Goal: Task Accomplishment & Management: Use online tool/utility

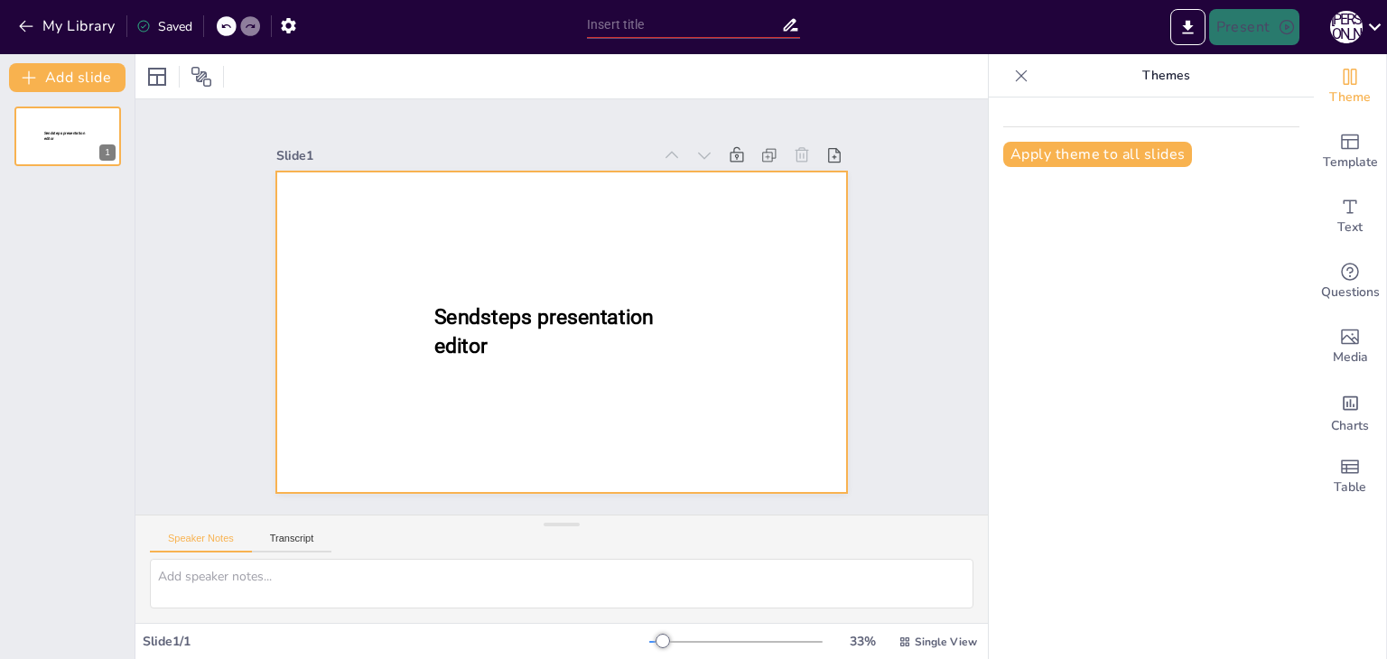
type input "New Sendsteps"
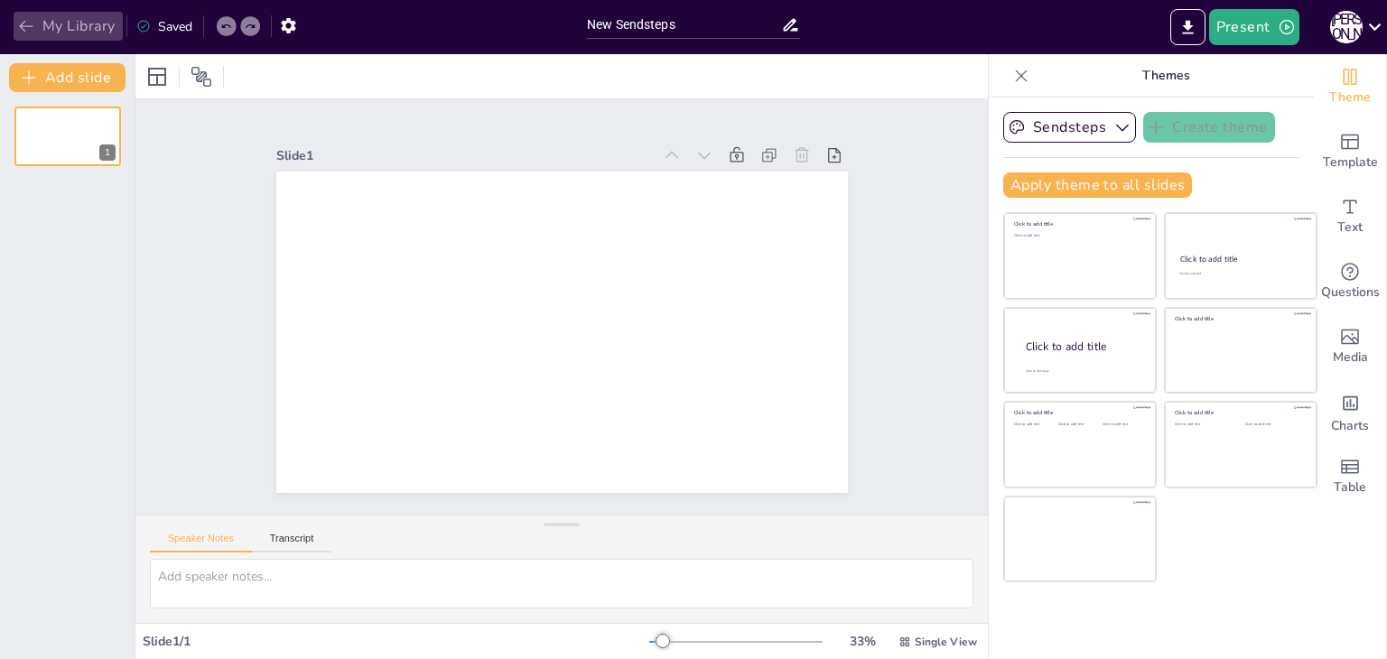
click at [20, 33] on icon "button" at bounding box center [26, 26] width 18 height 18
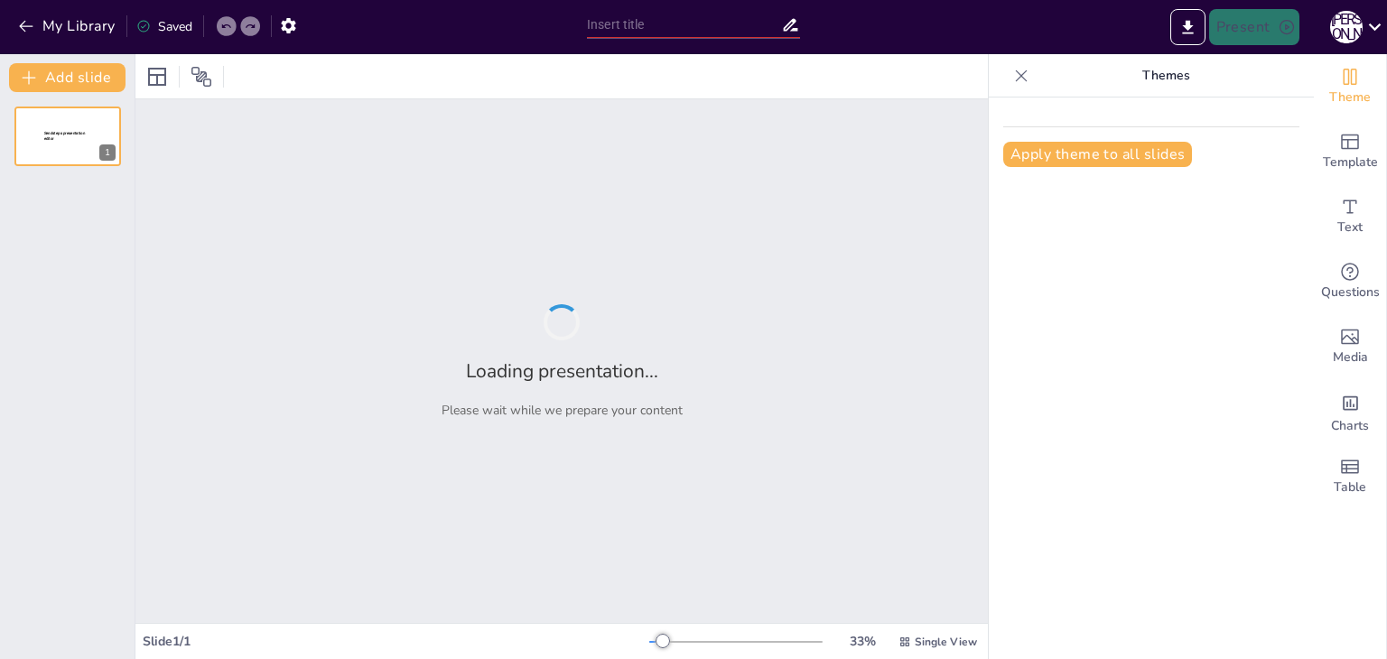
type input "Велике переселення народів: Причини та Наслідки"
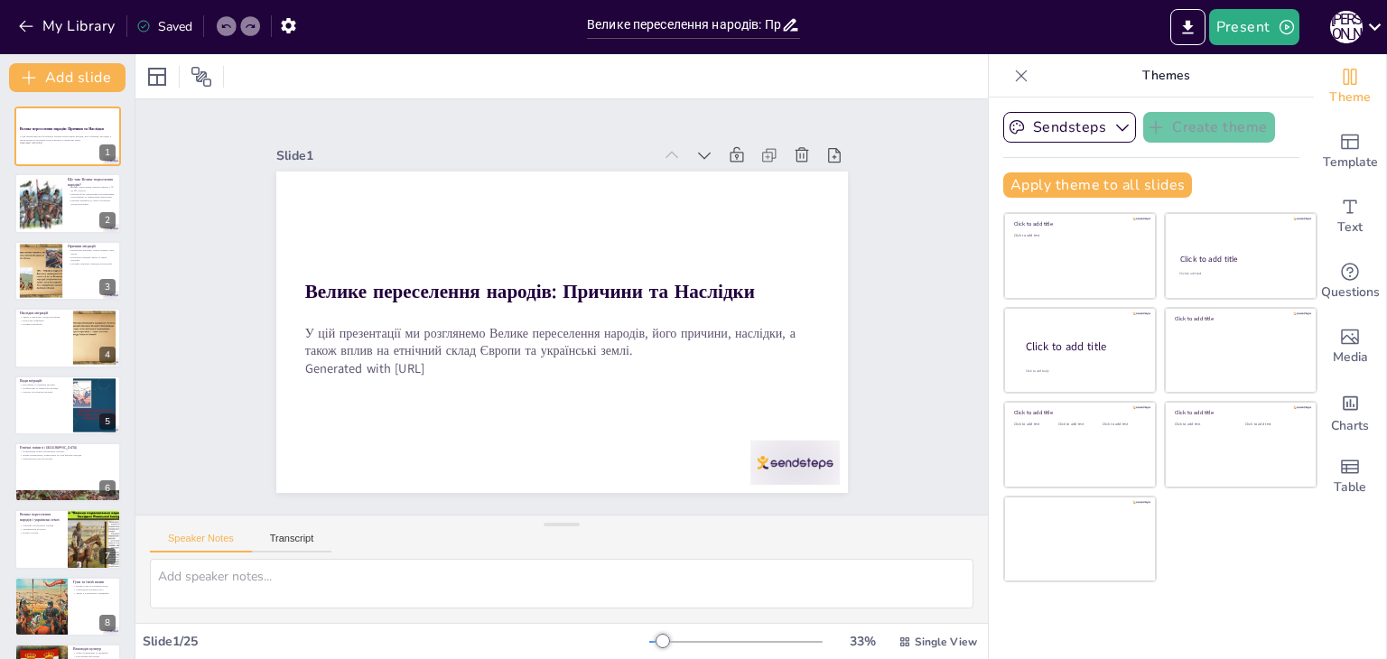
checkbox input "true"
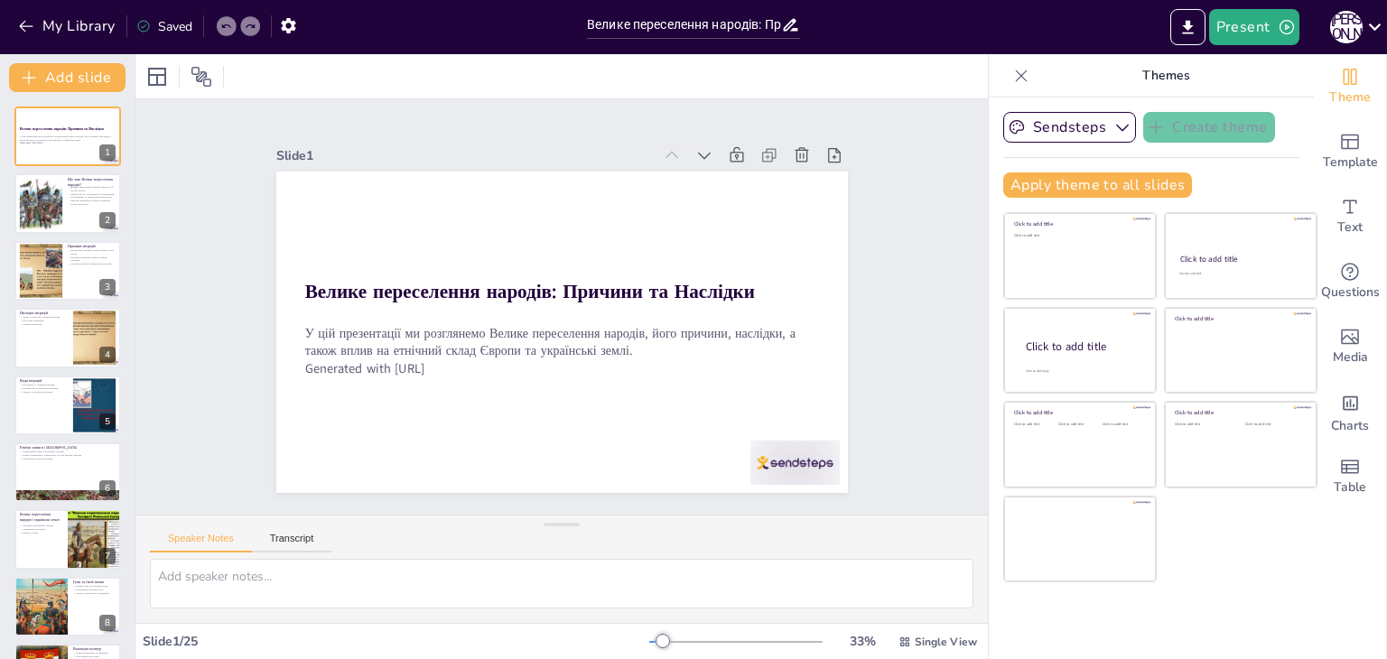
checkbox input "true"
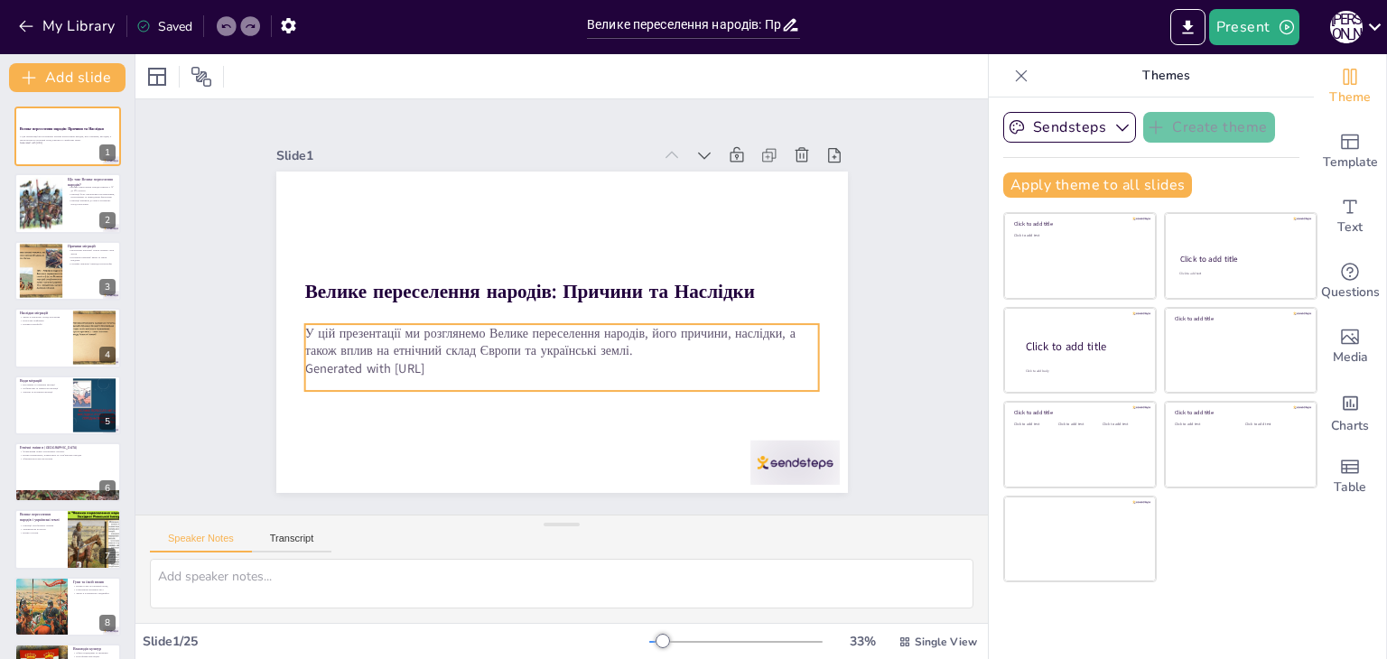
checkbox input "true"
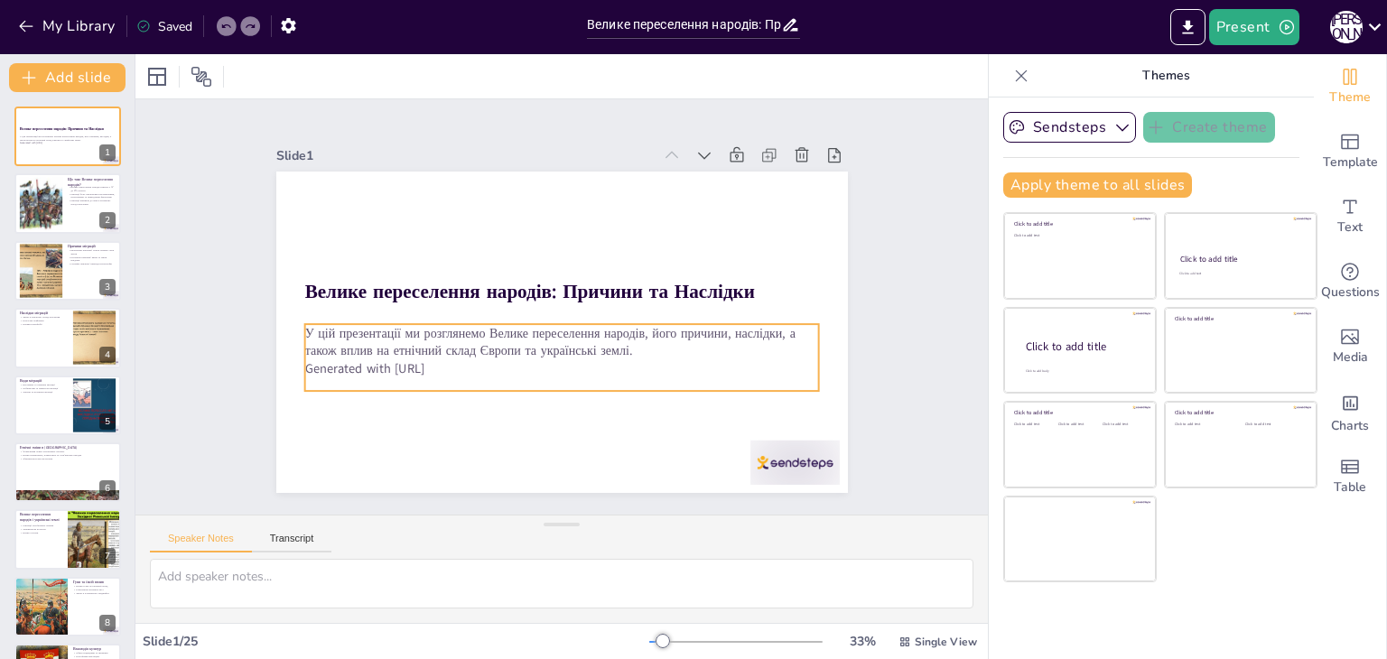
checkbox input "true"
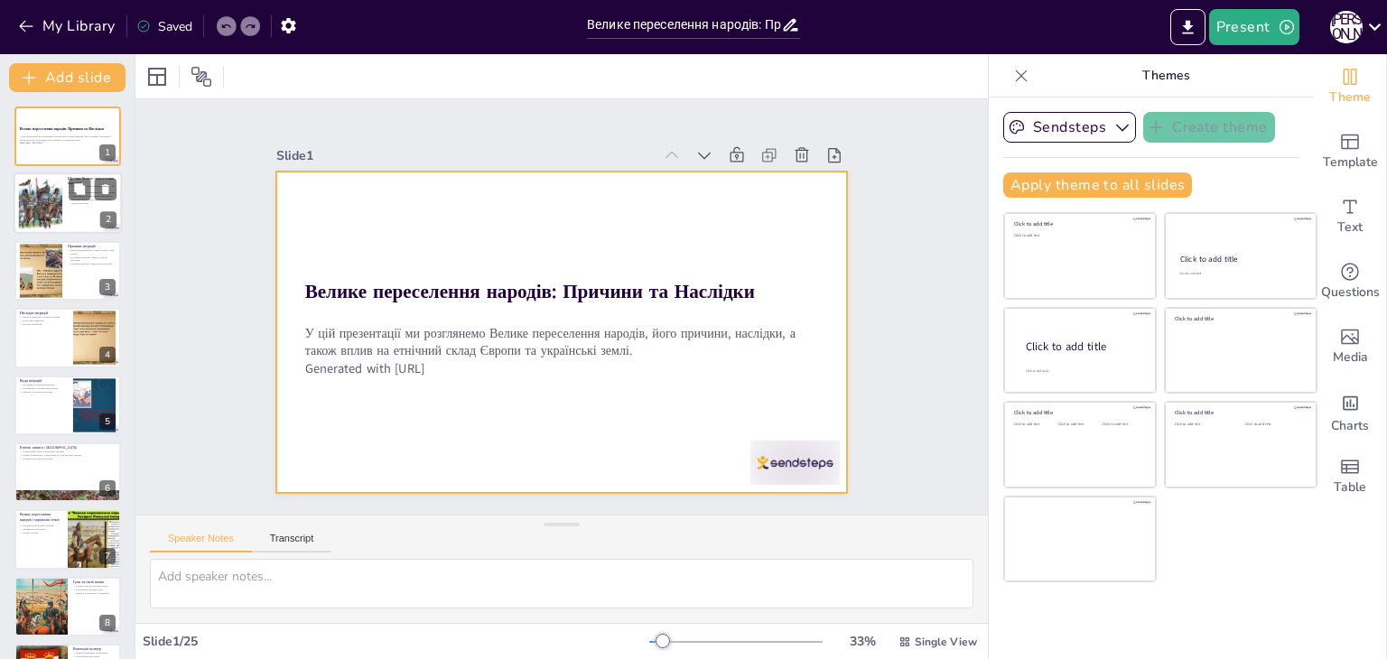
checkbox input "true"
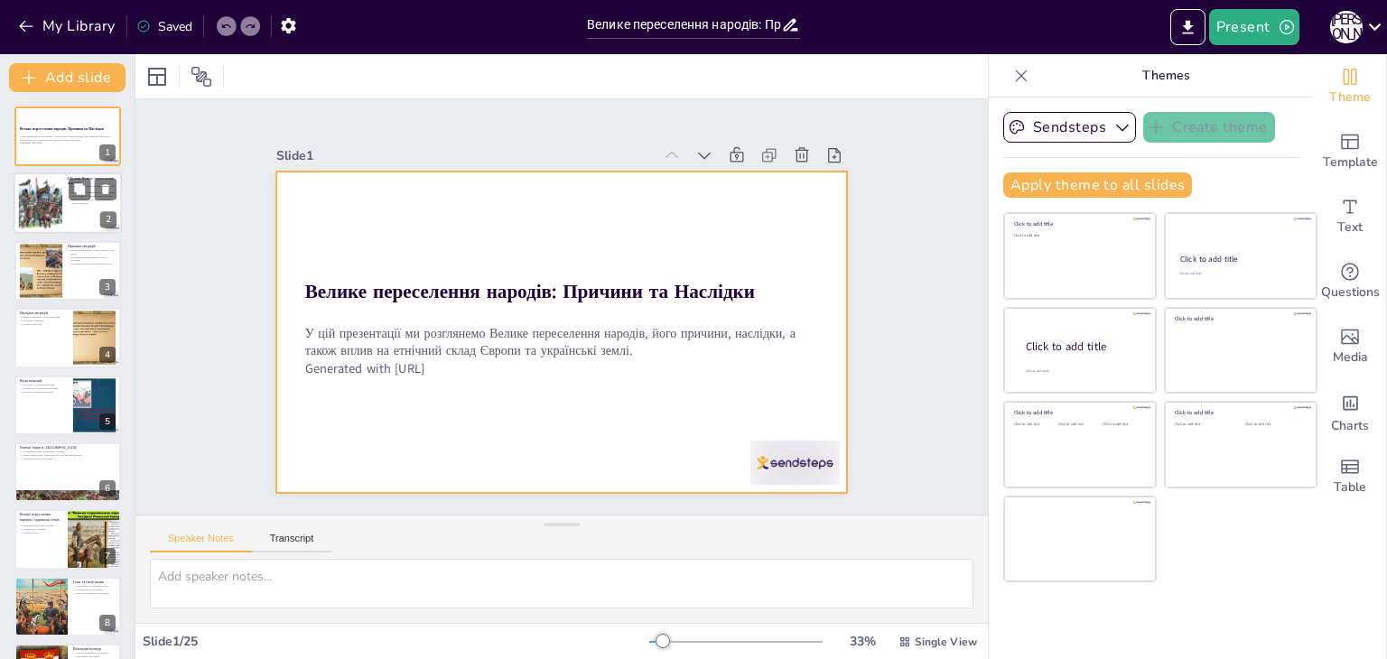
checkbox input "true"
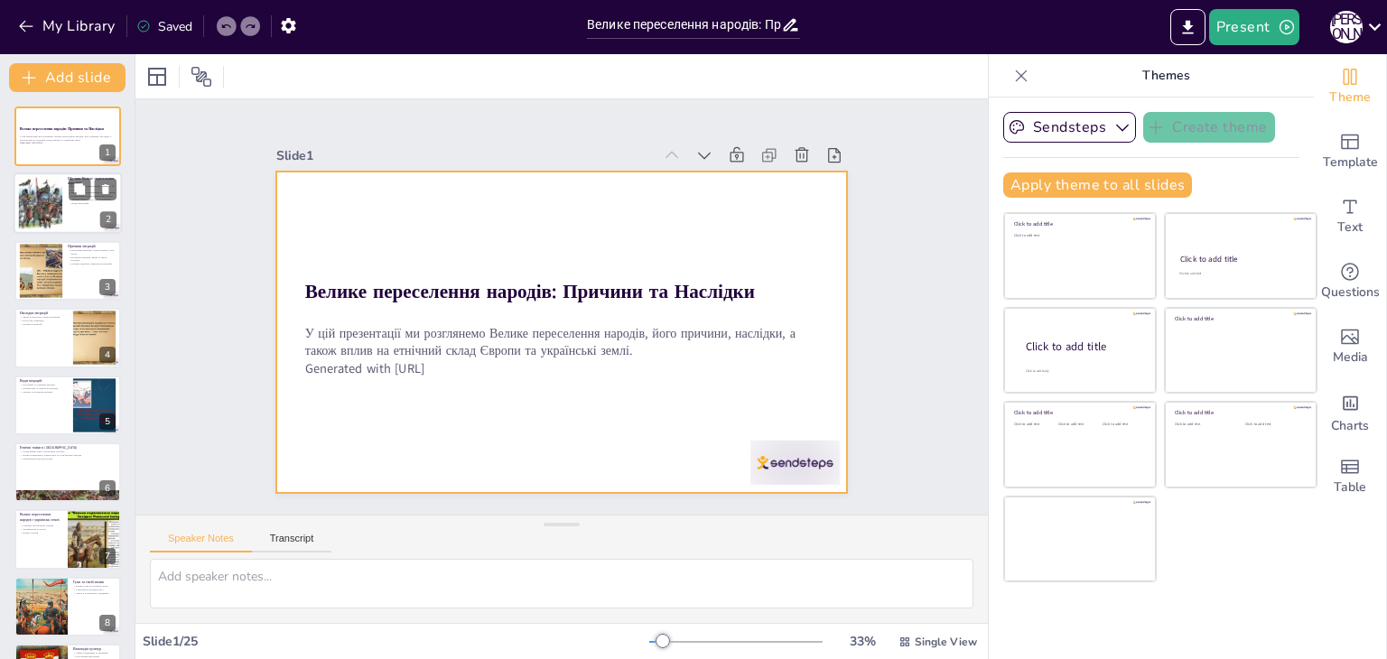
checkbox input "true"
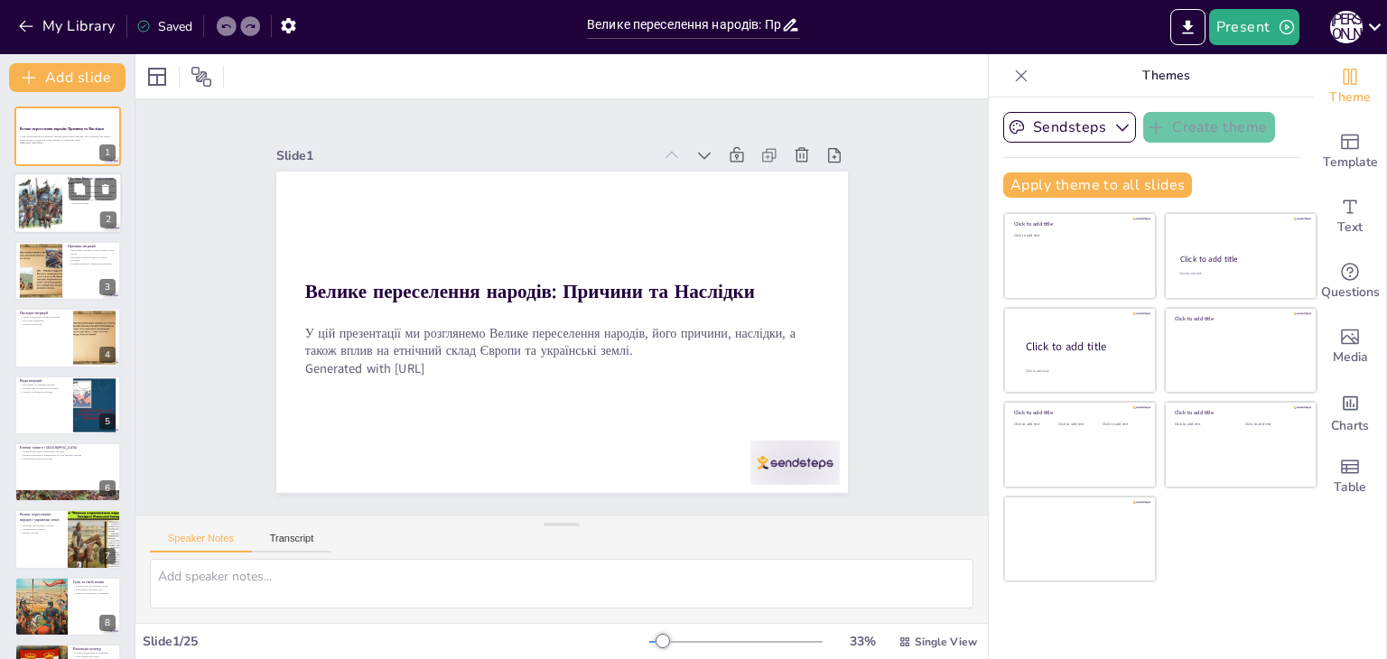
click at [51, 193] on div at bounding box center [40, 203] width 70 height 55
type textarea "Цей період охоплює важливі зміни в історії Європи, коли різні народи почали міг…"
checkbox input "true"
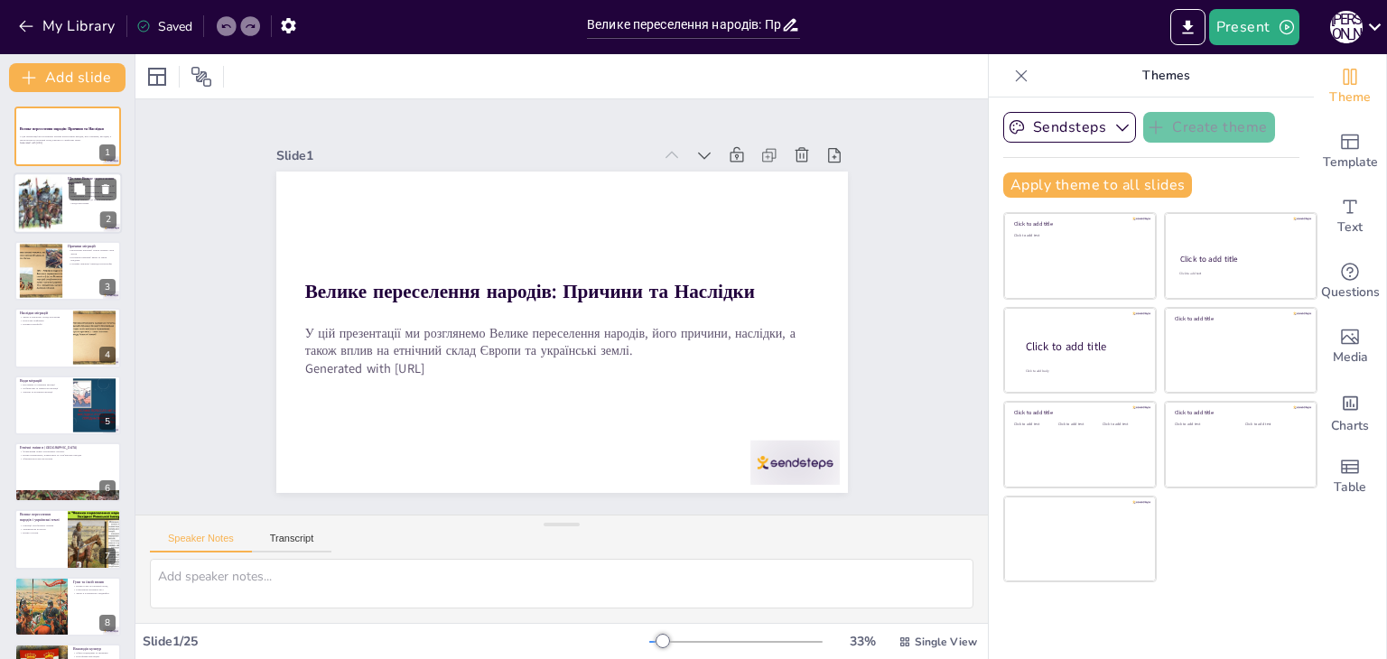
checkbox input "true"
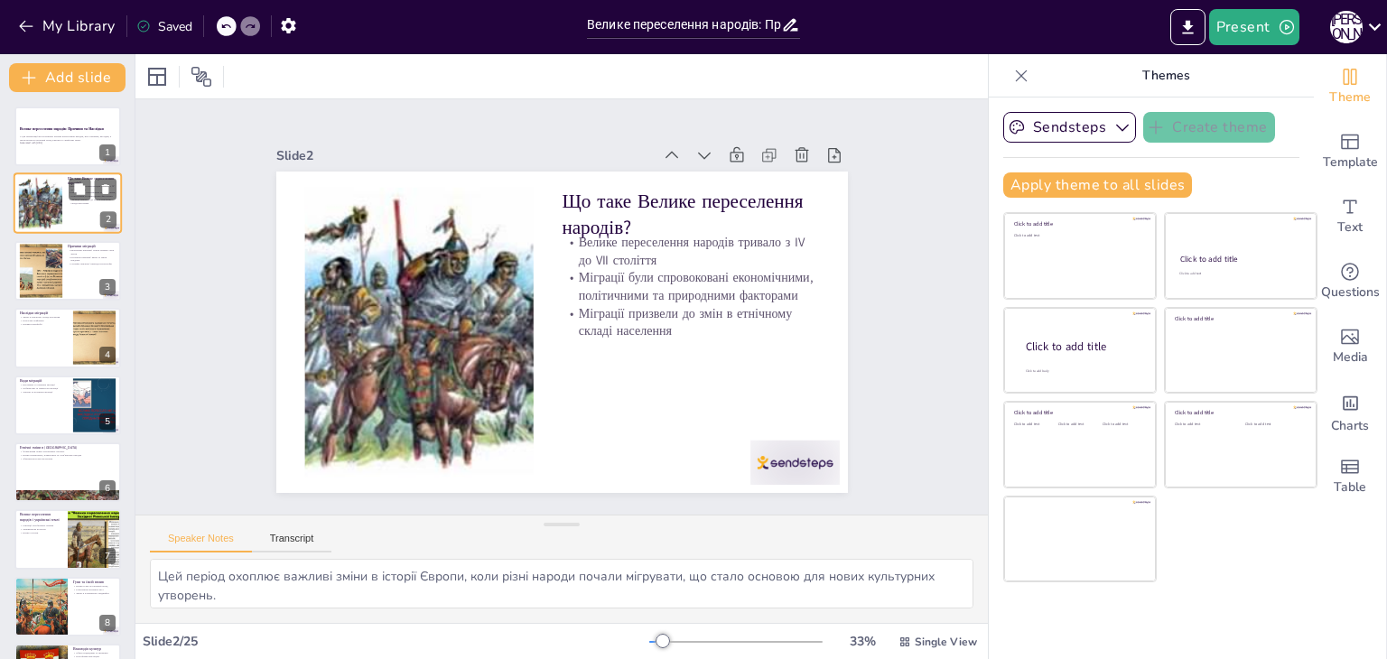
checkbox input "true"
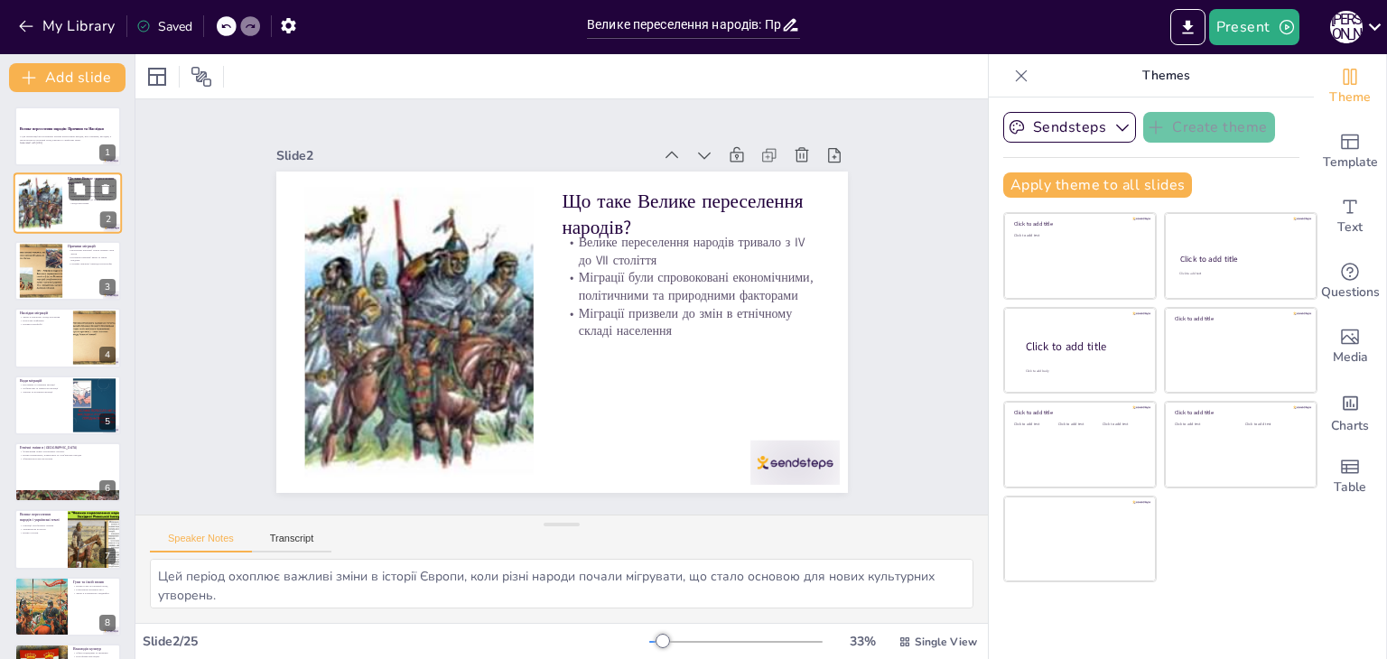
checkbox input "true"
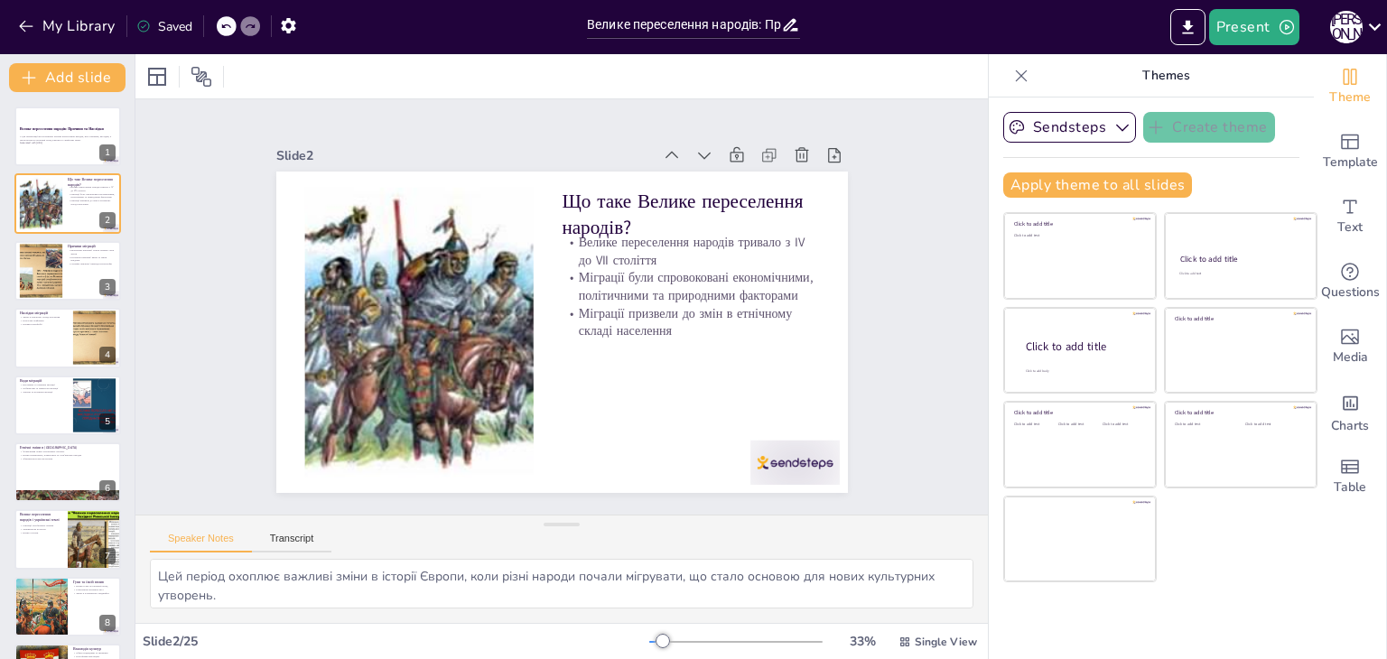
checkbox input "true"
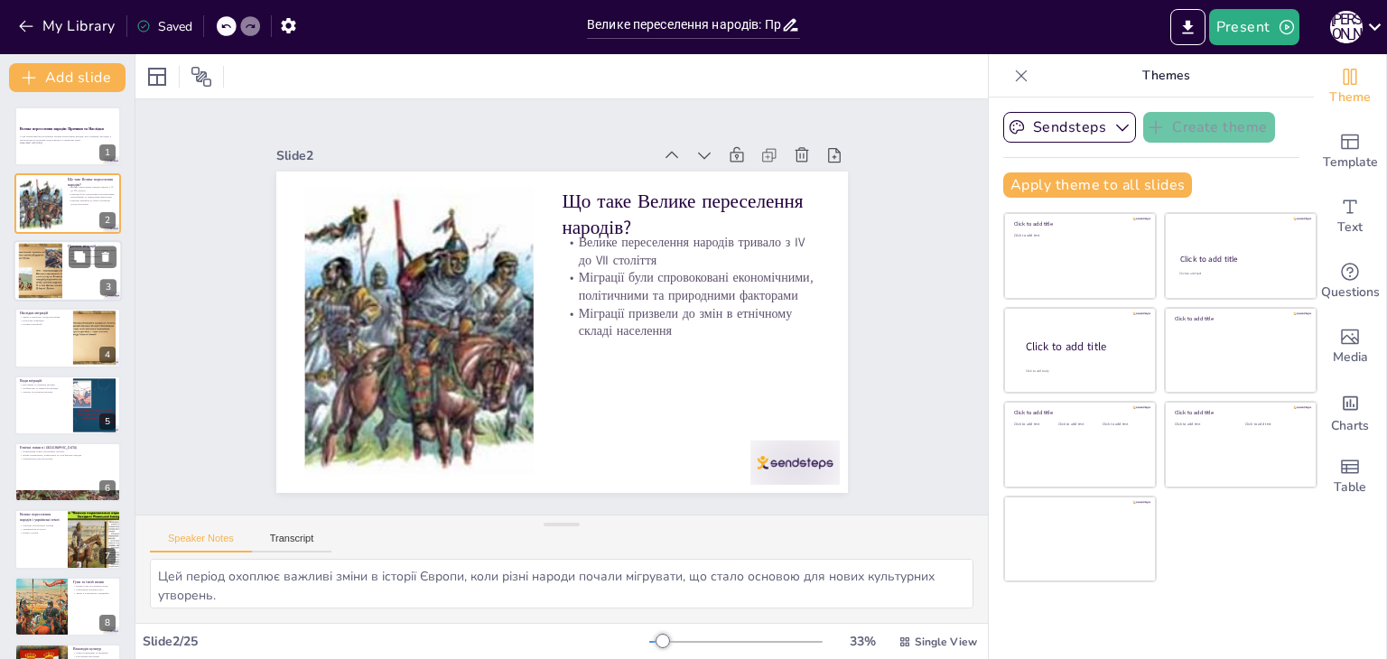
checkbox input "true"
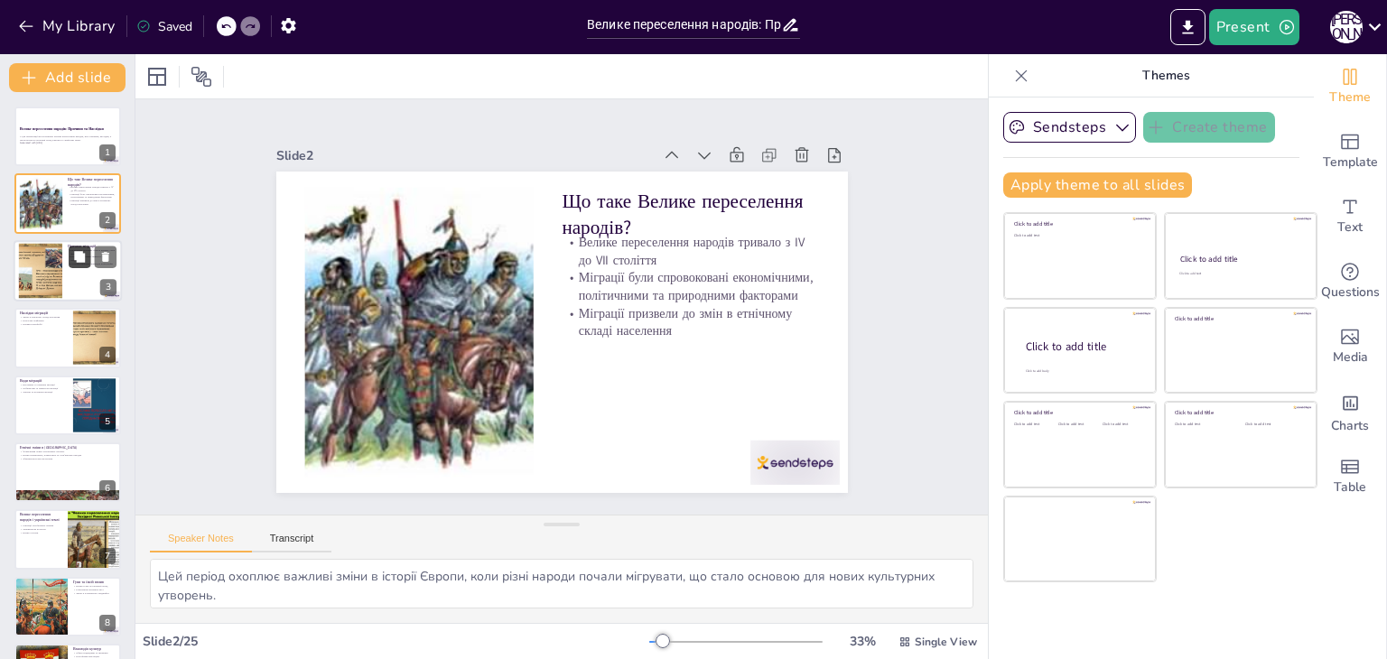
checkbox input "true"
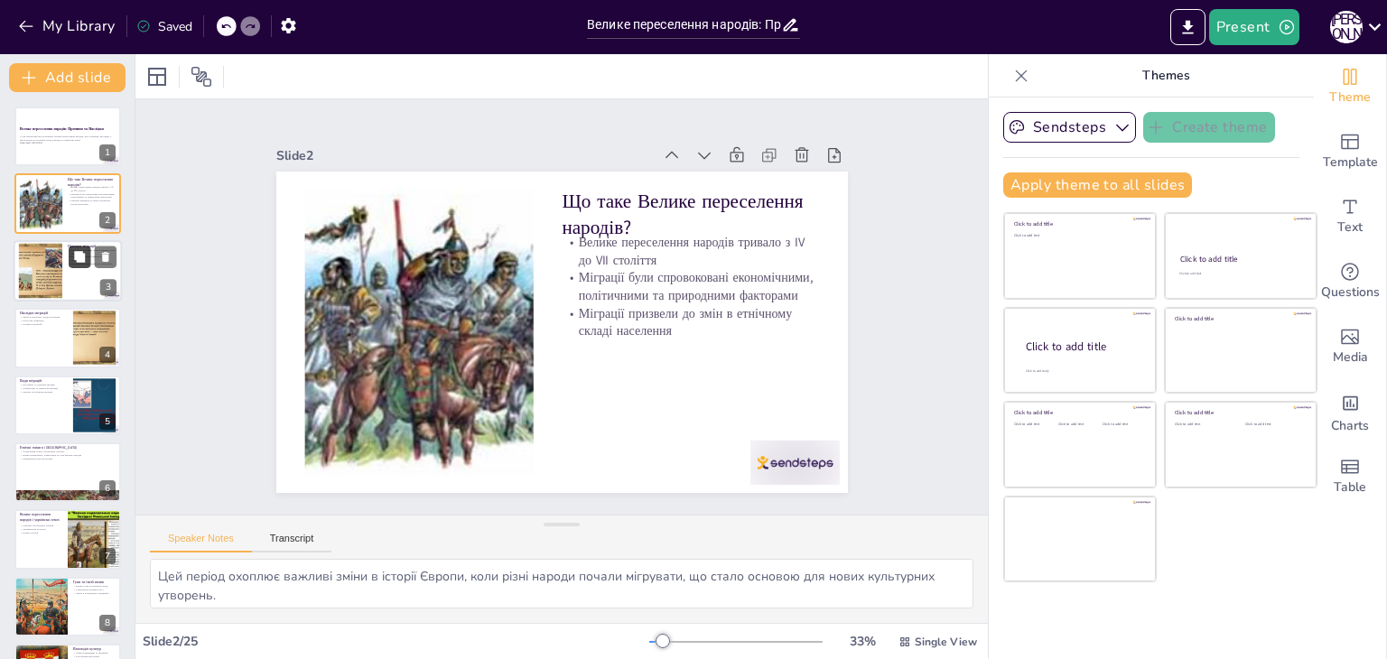
checkbox input "true"
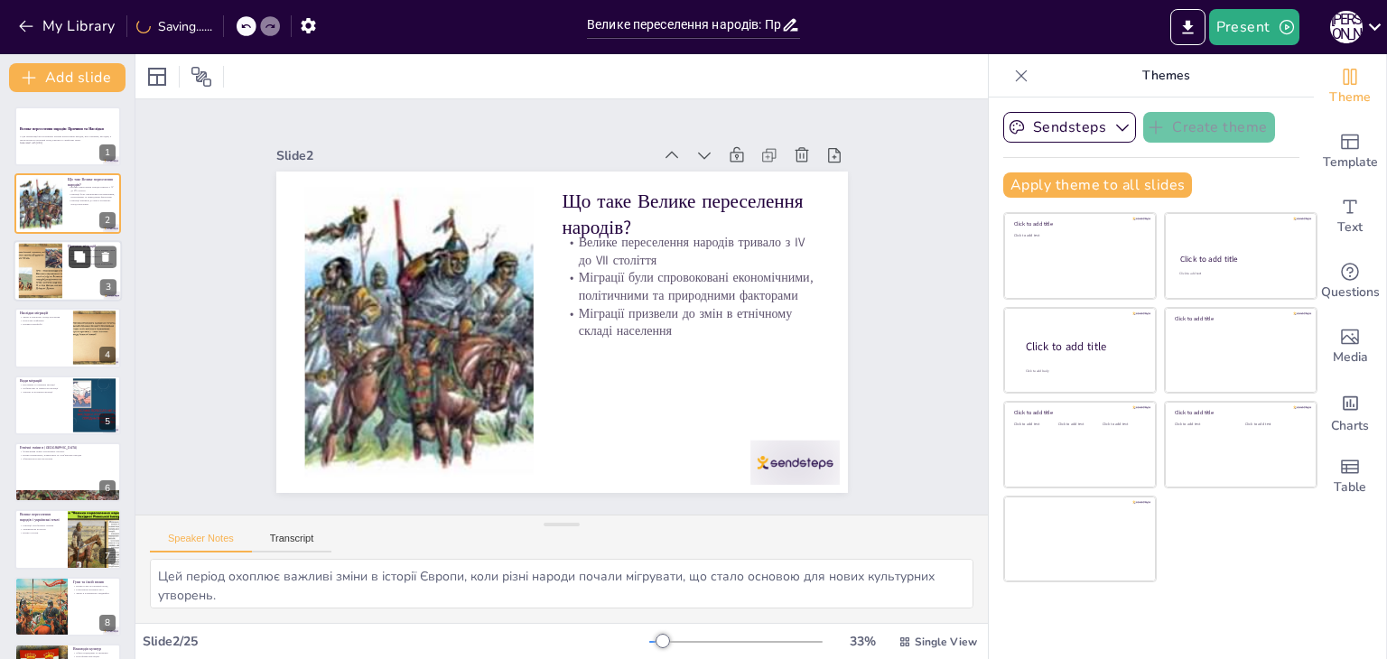
click at [70, 257] on button at bounding box center [80, 257] width 22 height 22
type textarea "Економічні фактори були основним спонукальним мотивом для багатьох груп, які шу…"
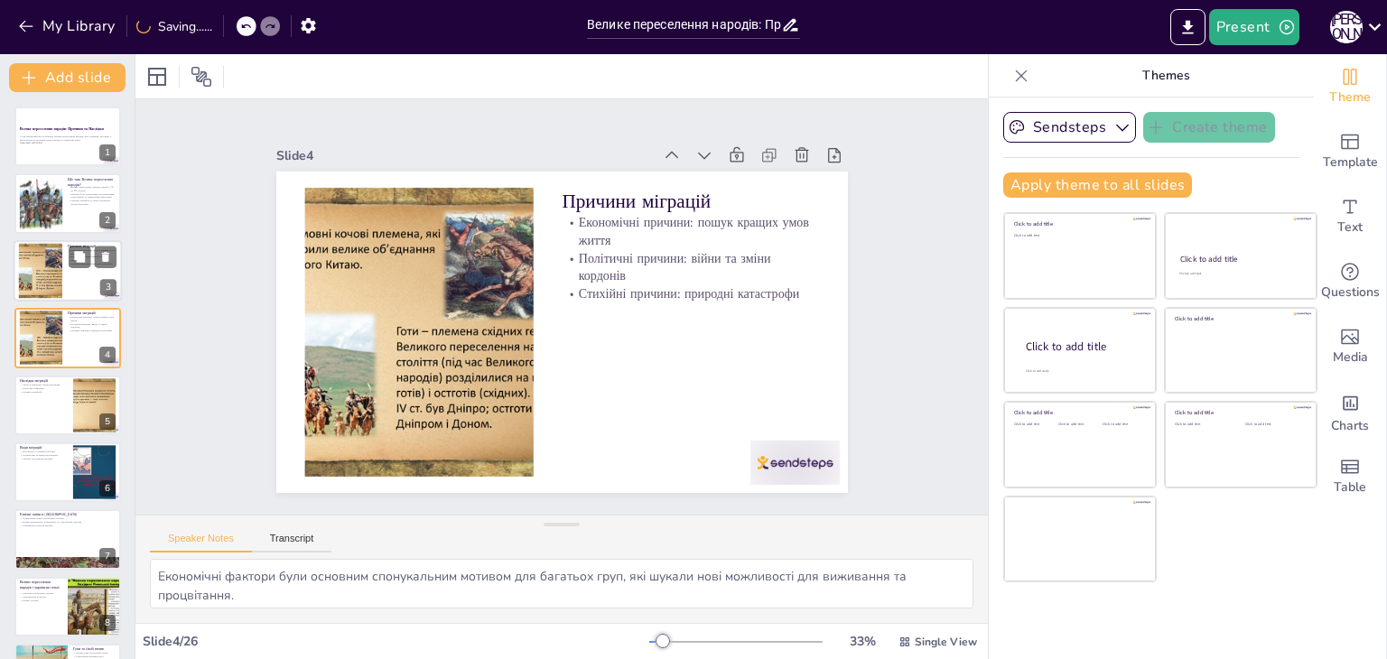
checkbox input "true"
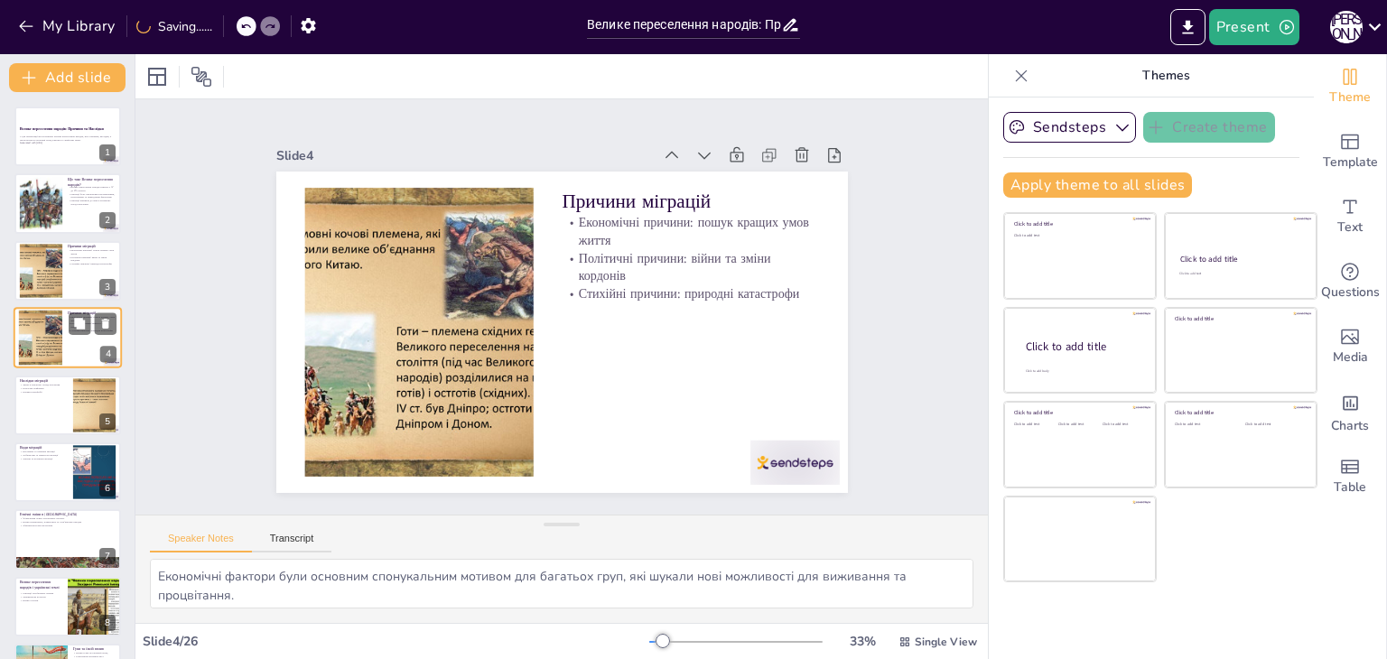
checkbox input "true"
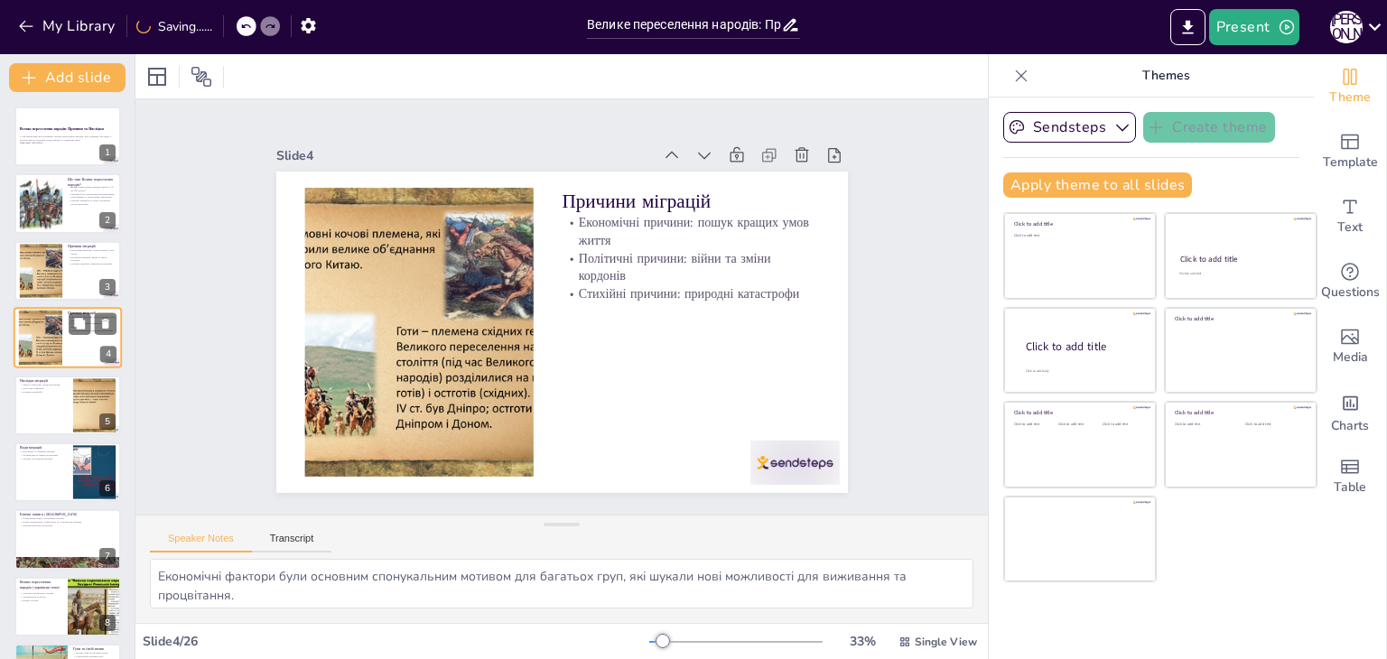
checkbox input "true"
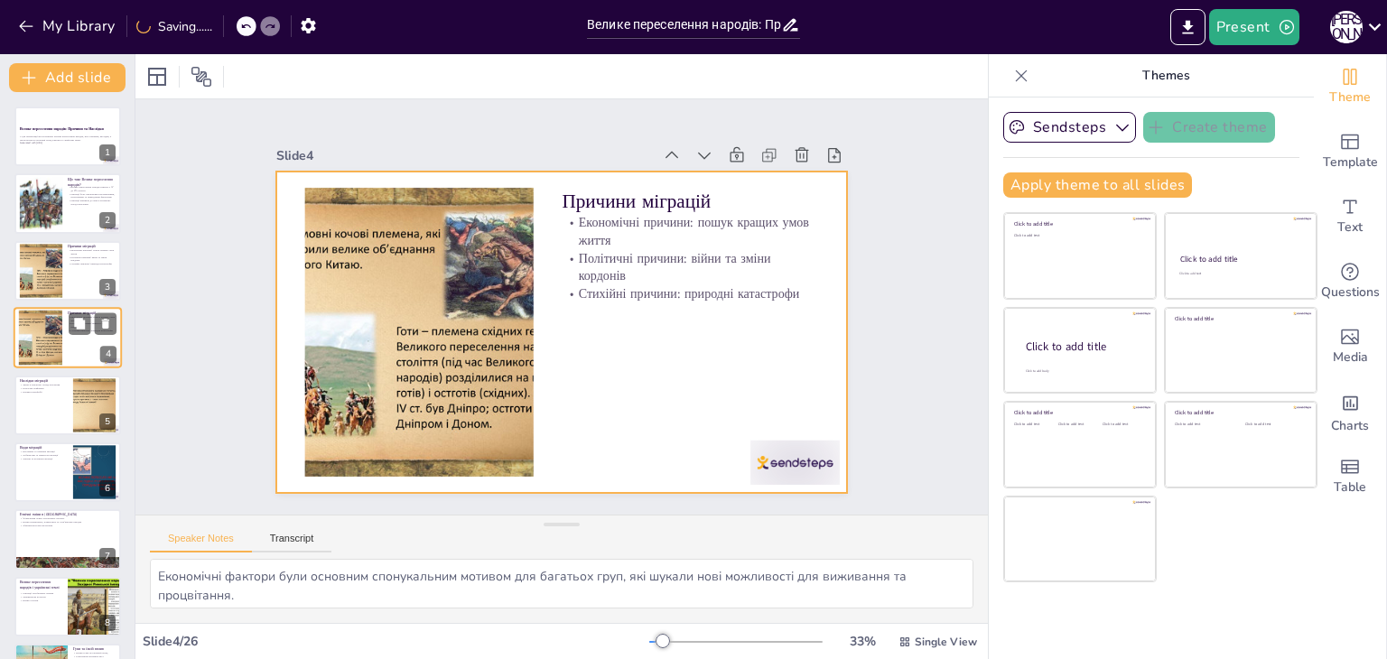
click at [65, 331] on div at bounding box center [68, 337] width 108 height 61
checkbox input "true"
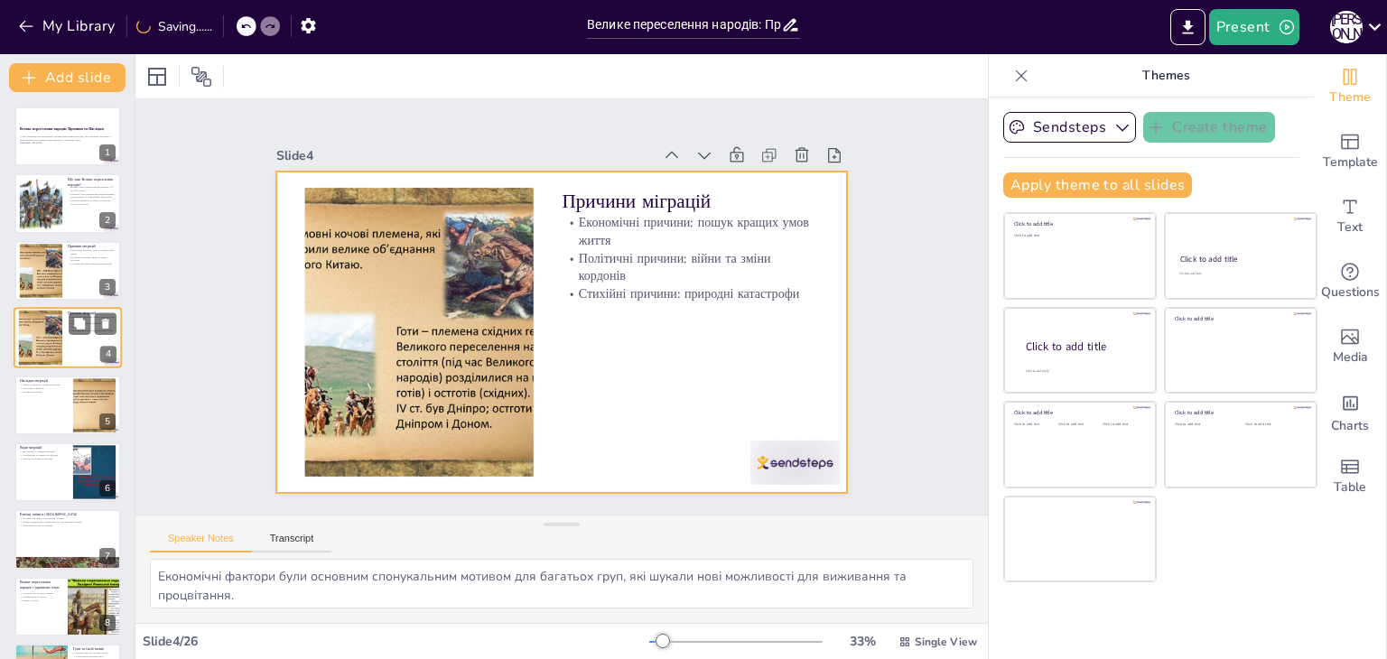
checkbox input "true"
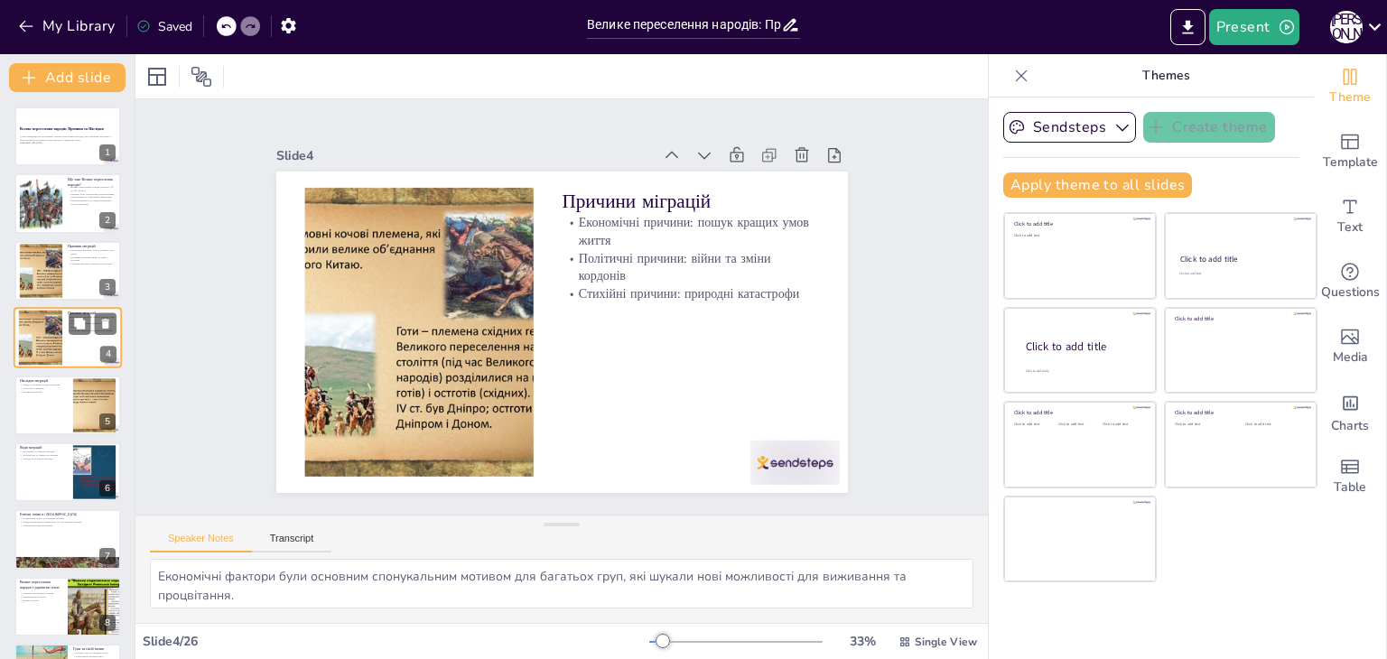
checkbox input "true"
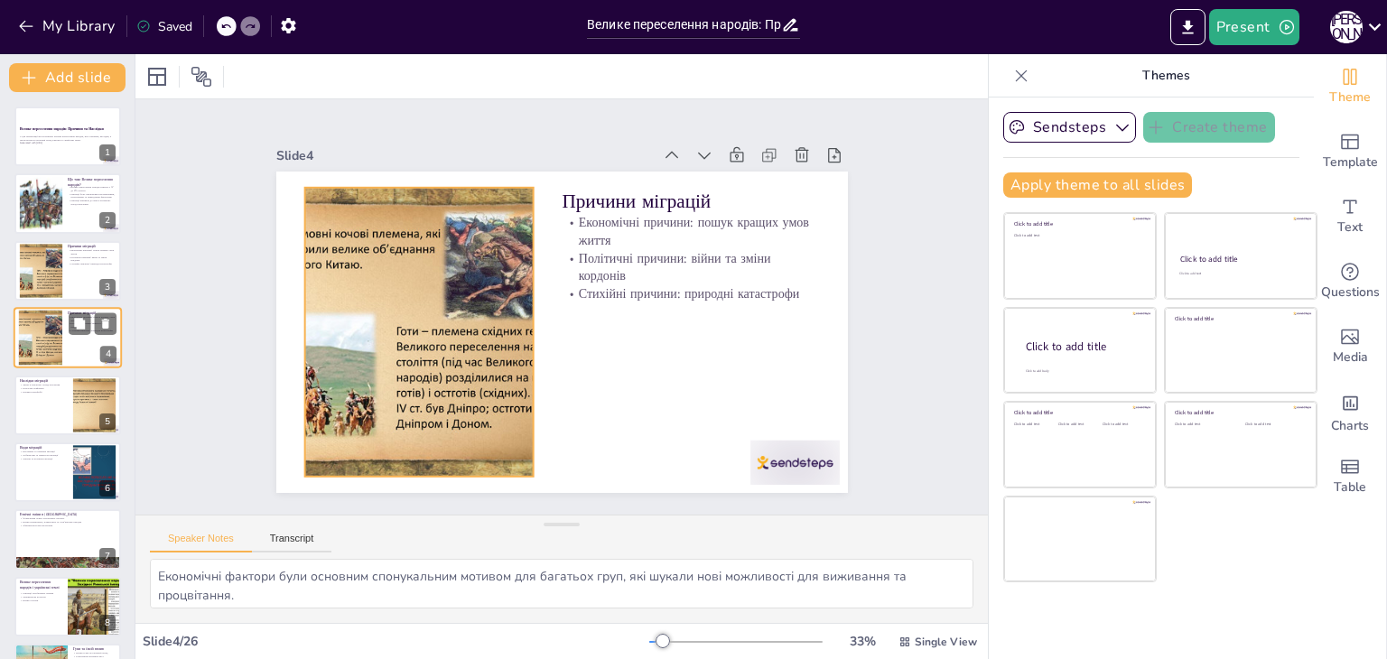
click at [51, 355] on div at bounding box center [41, 338] width 98 height 55
checkbox input "true"
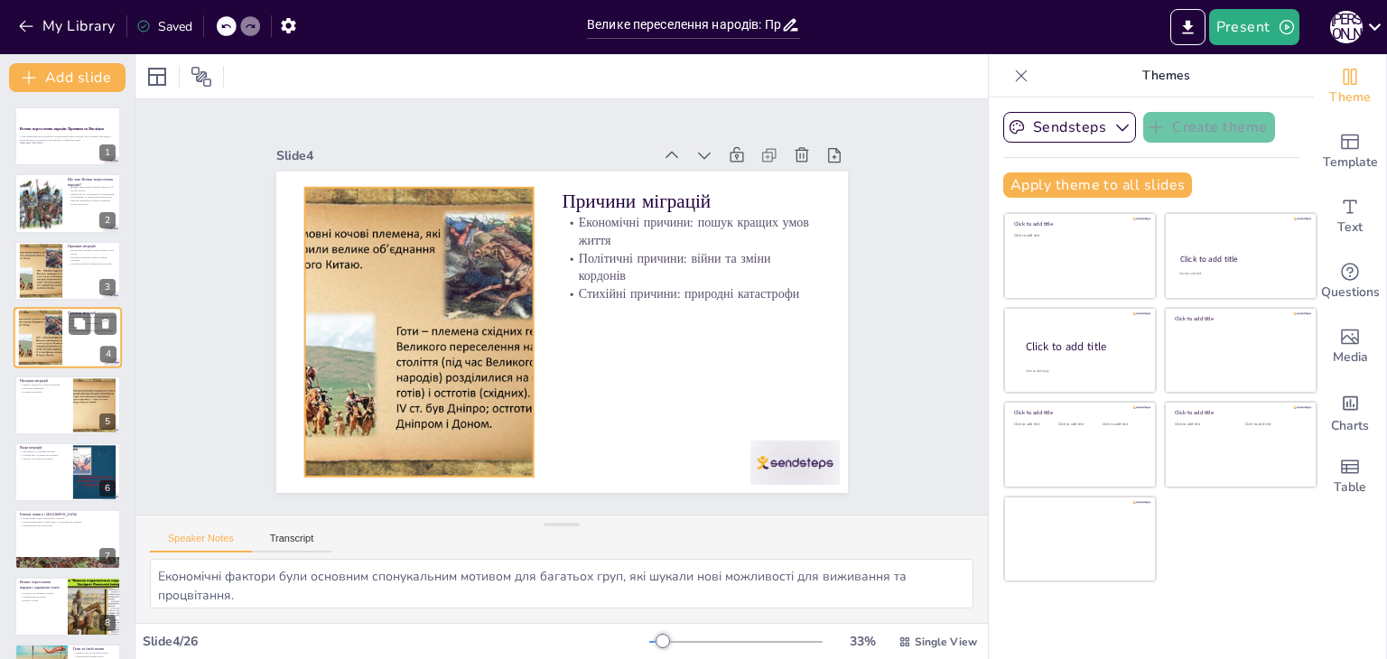
checkbox input "true"
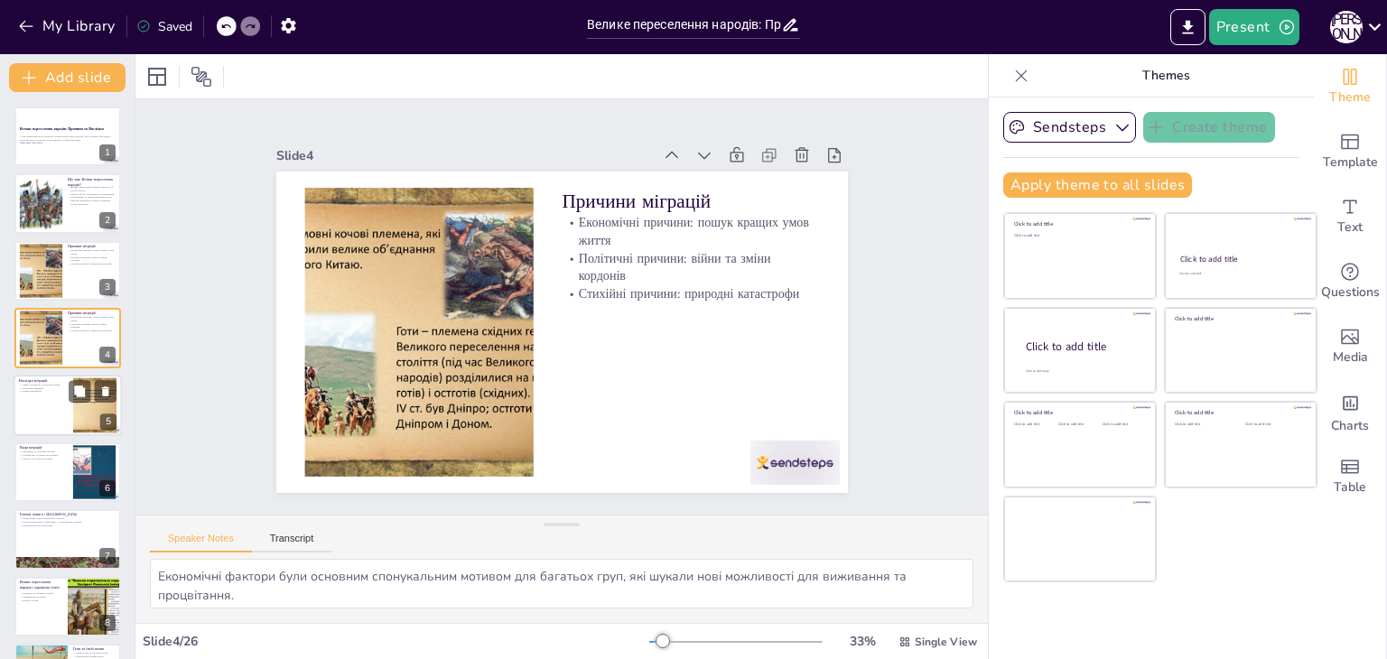
checkbox input "true"
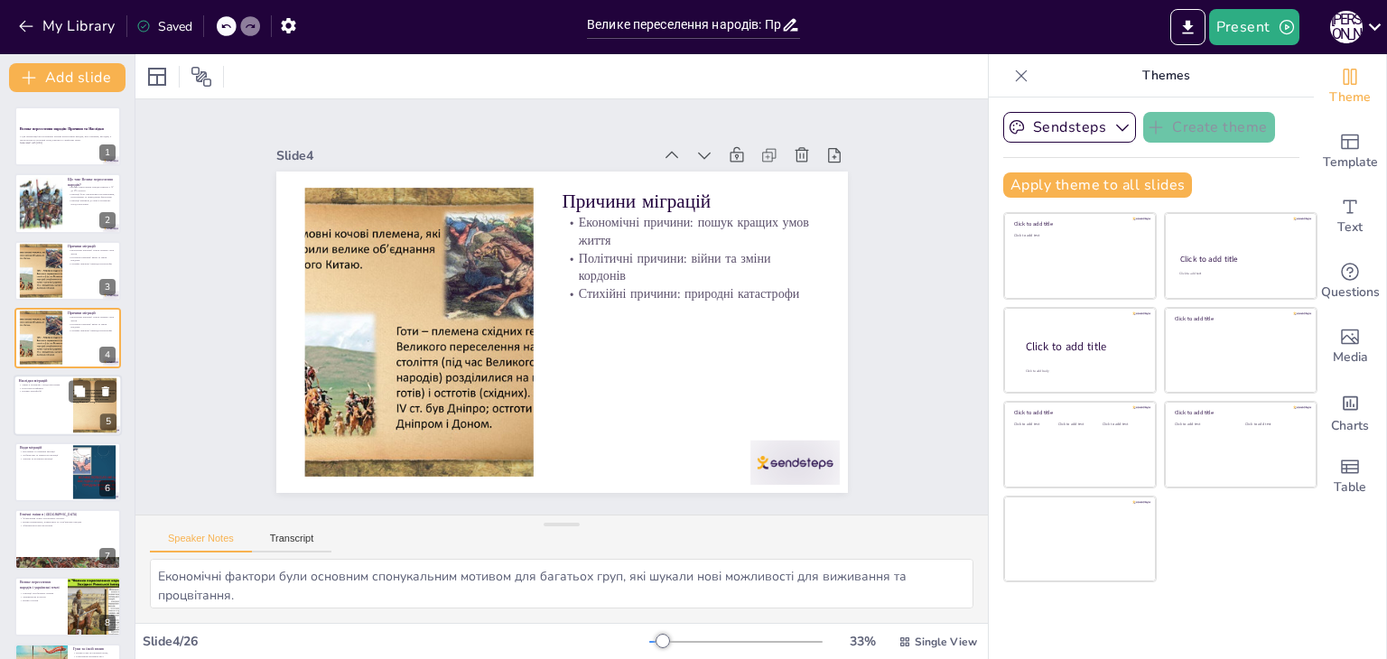
checkbox input "true"
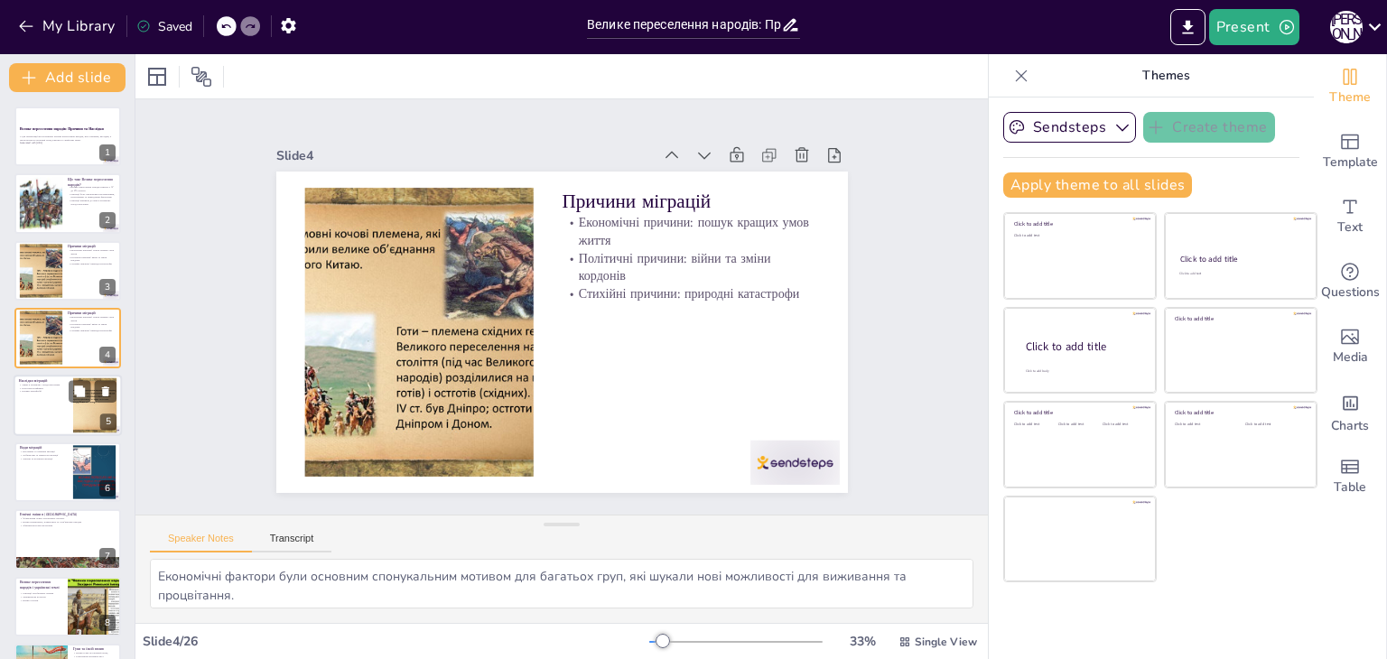
checkbox input "true"
click at [50, 404] on div at bounding box center [68, 405] width 108 height 61
type textarea "Зміни в етнічному складі призвели до формування нових культур і народів, що від…"
checkbox input "true"
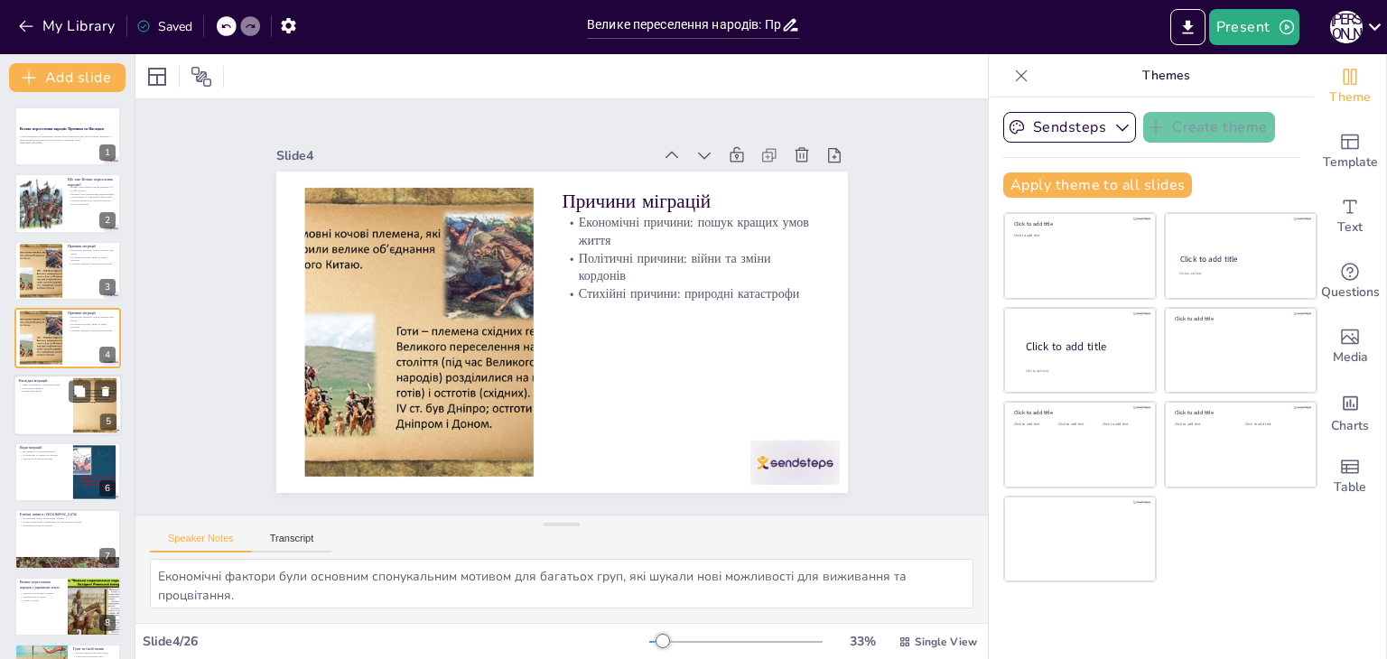
checkbox input "true"
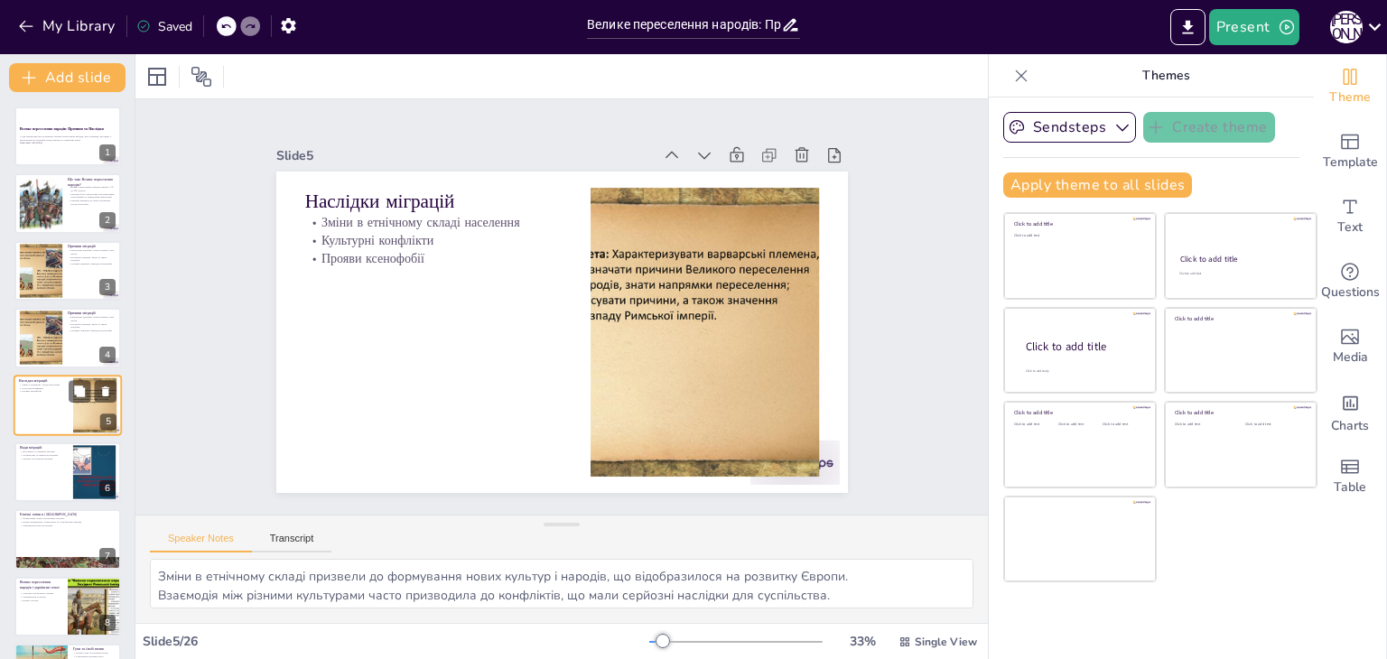
scroll to position [29, 0]
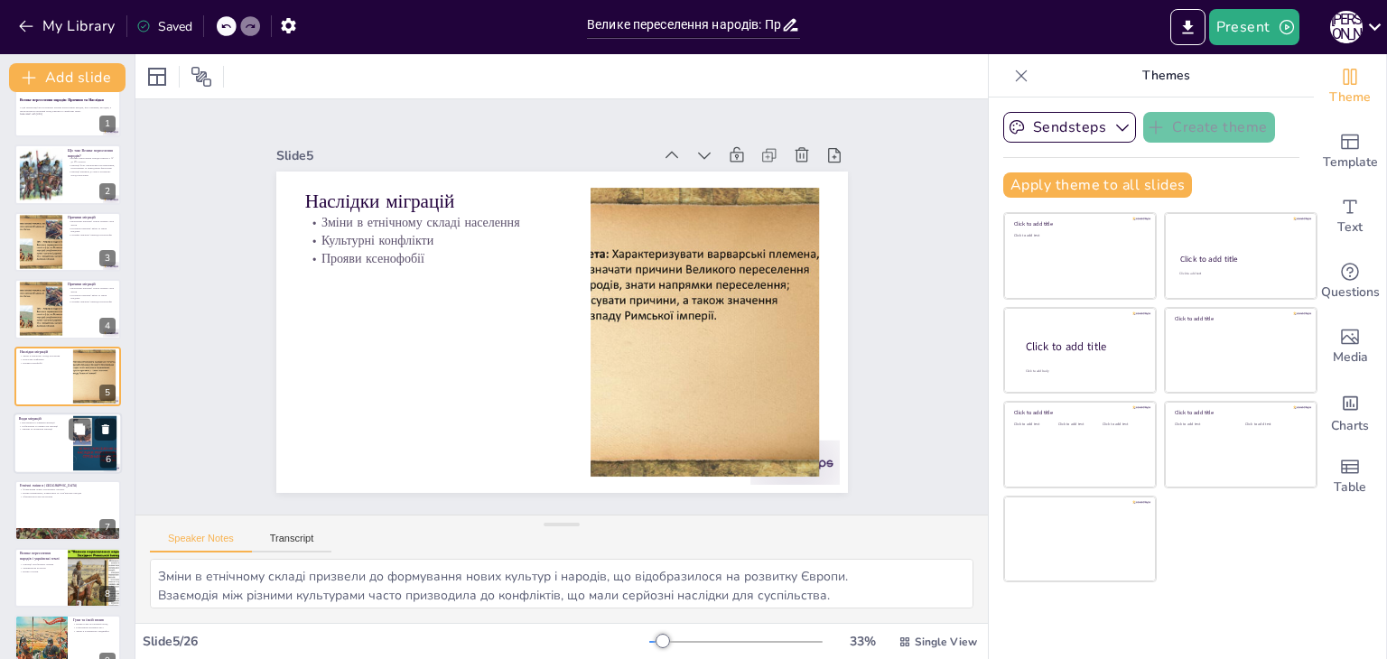
checkbox input "true"
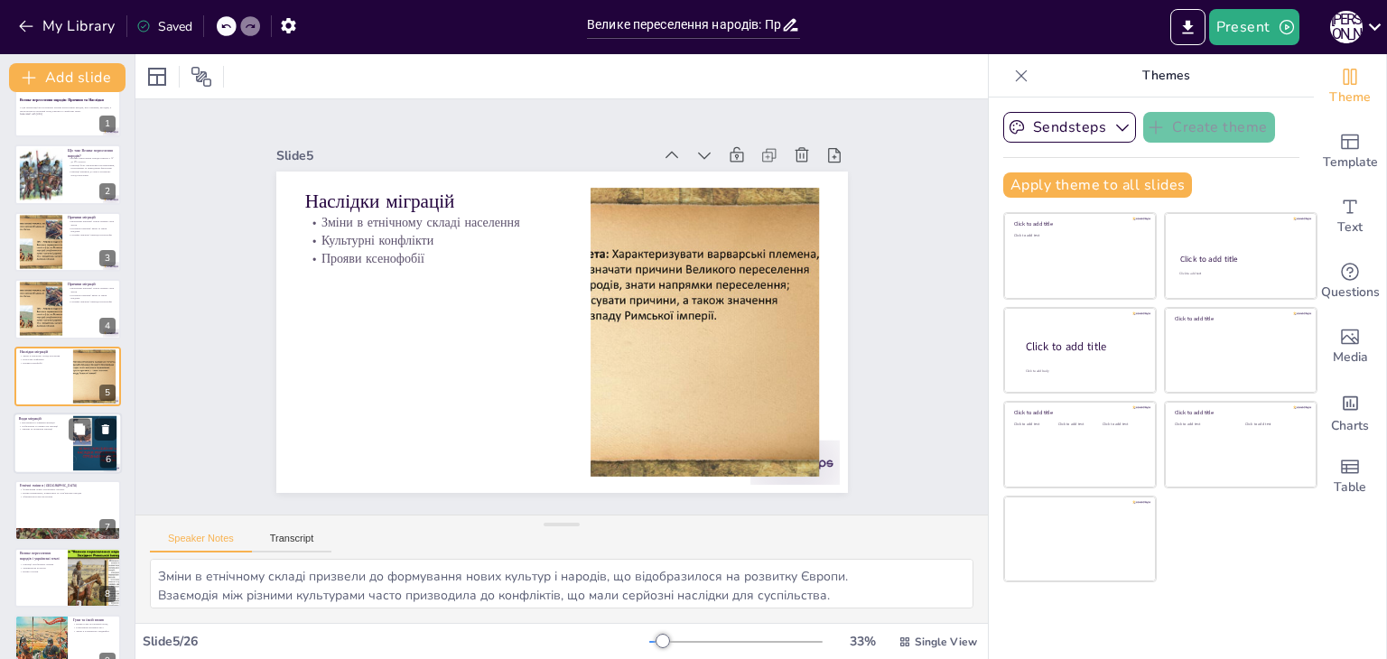
checkbox input "true"
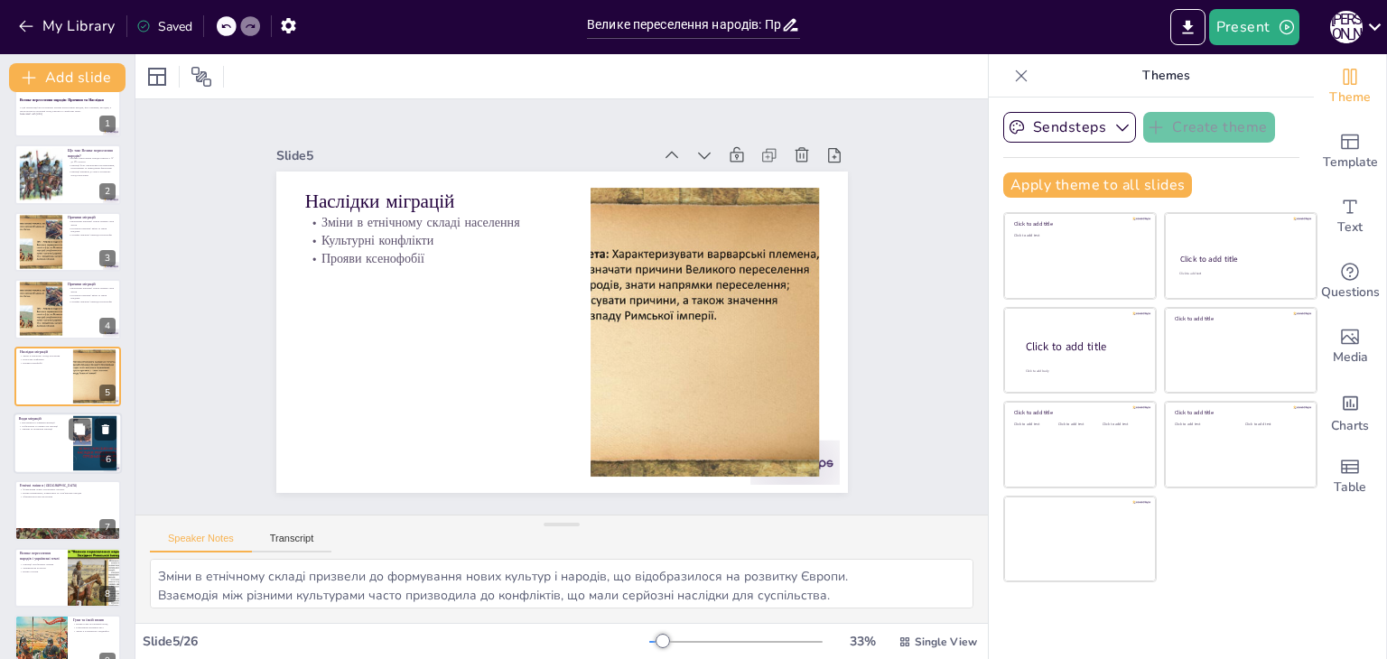
checkbox input "true"
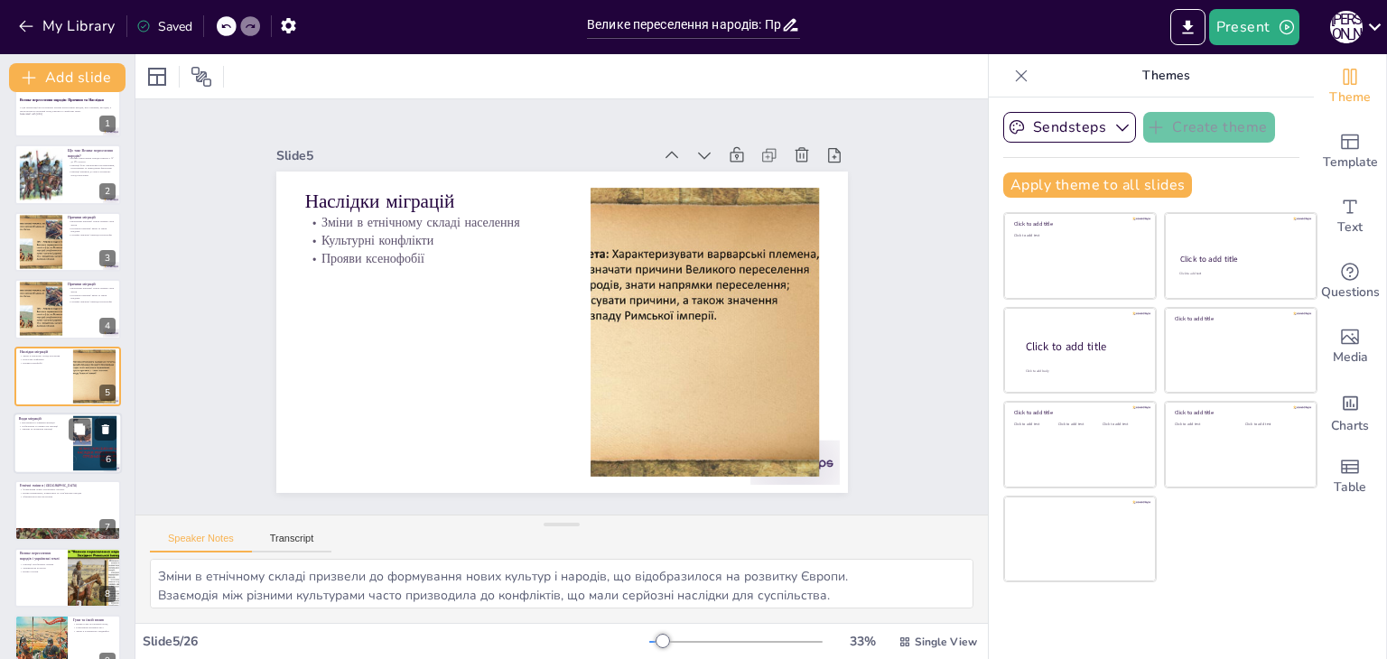
checkbox input "true"
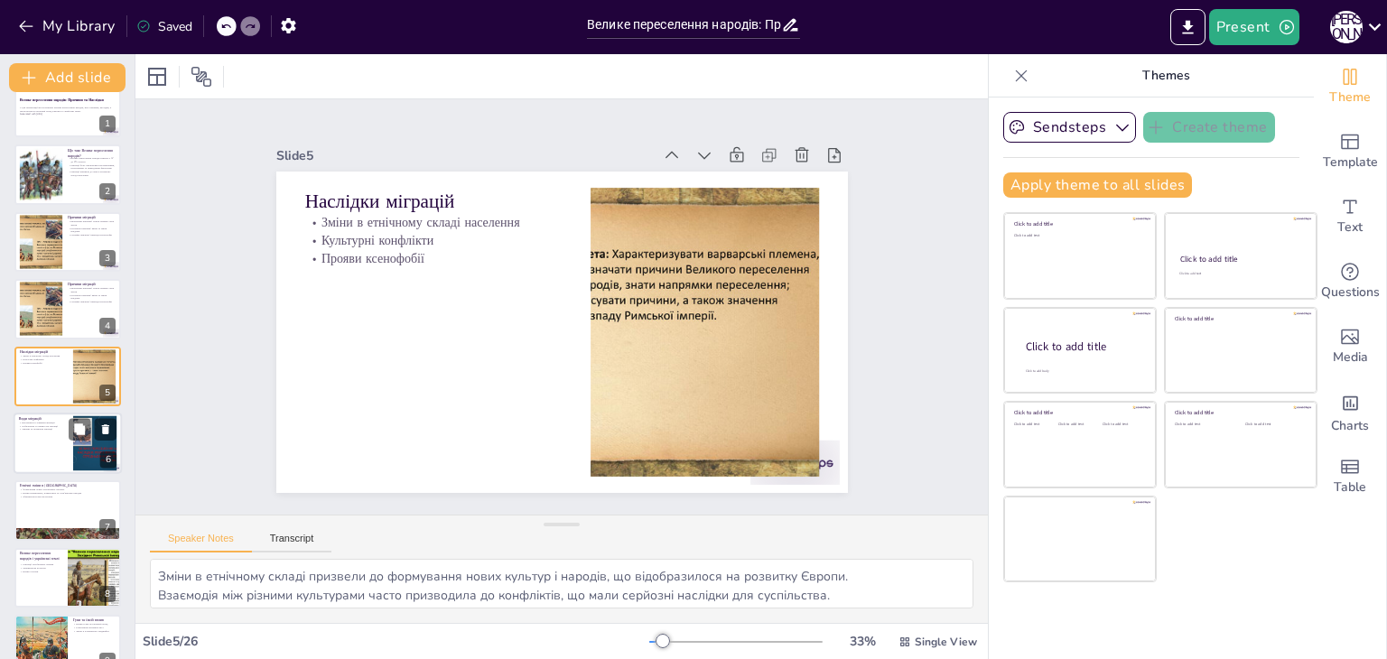
checkbox input "true"
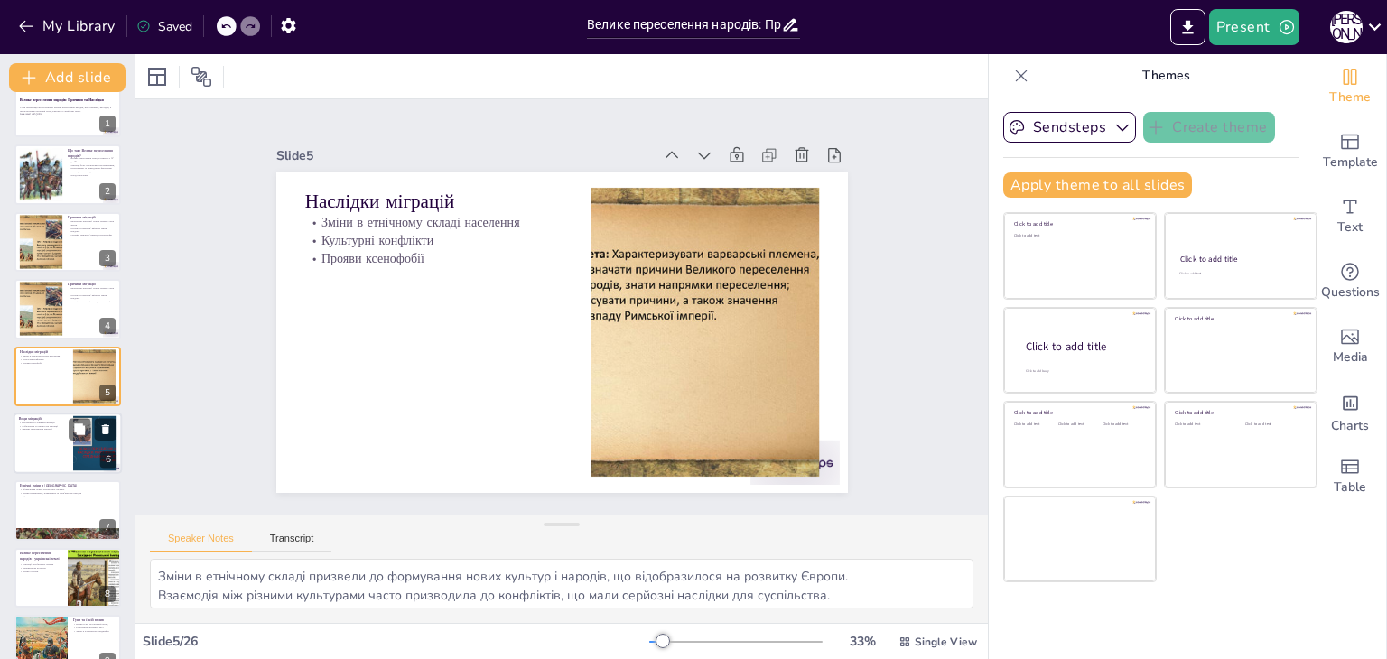
checkbox input "true"
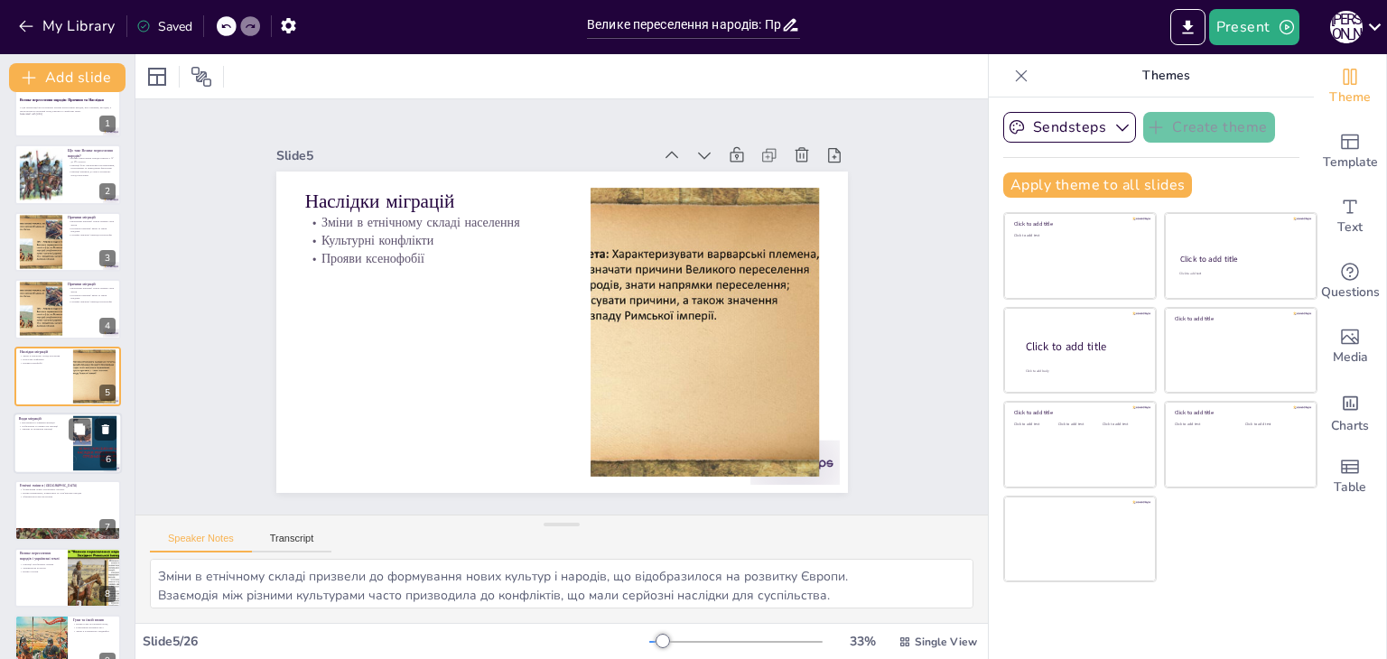
click at [39, 434] on div at bounding box center [68, 443] width 108 height 61
type textarea "Розуміння різних типів міграцій допомагає краще усвідомити масштаби та наслідки…"
checkbox input "true"
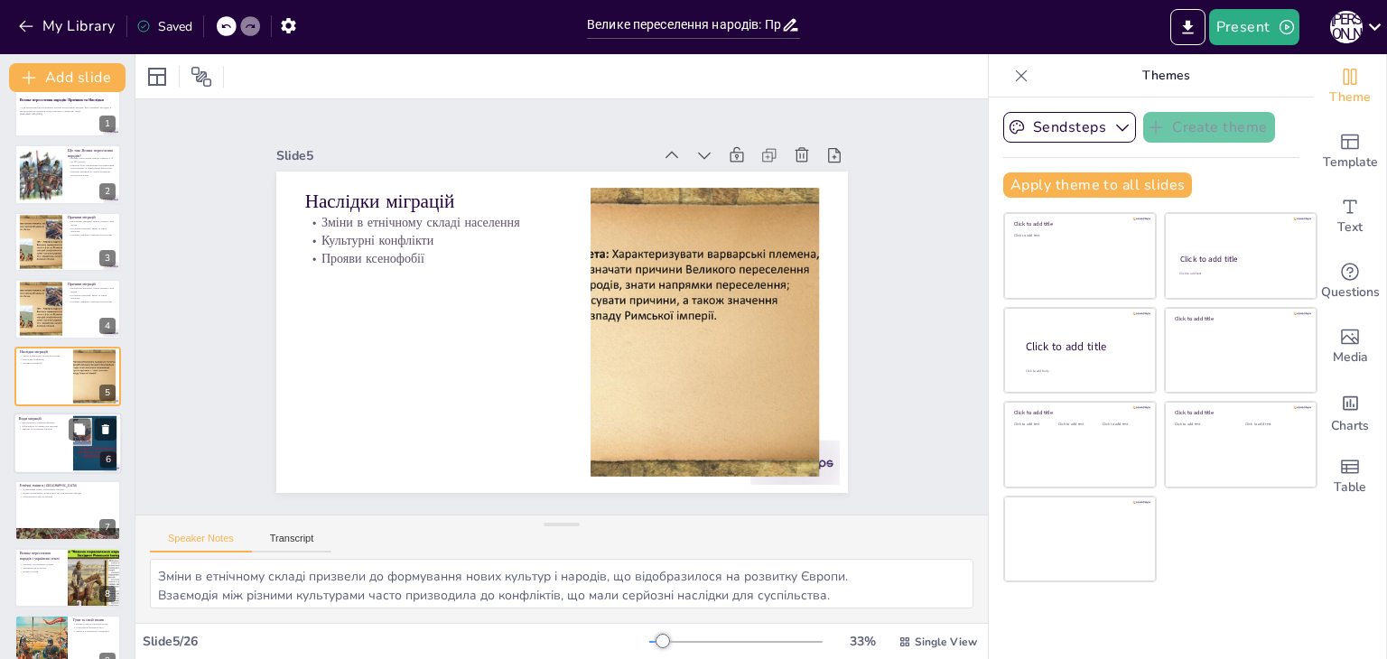
checkbox input "true"
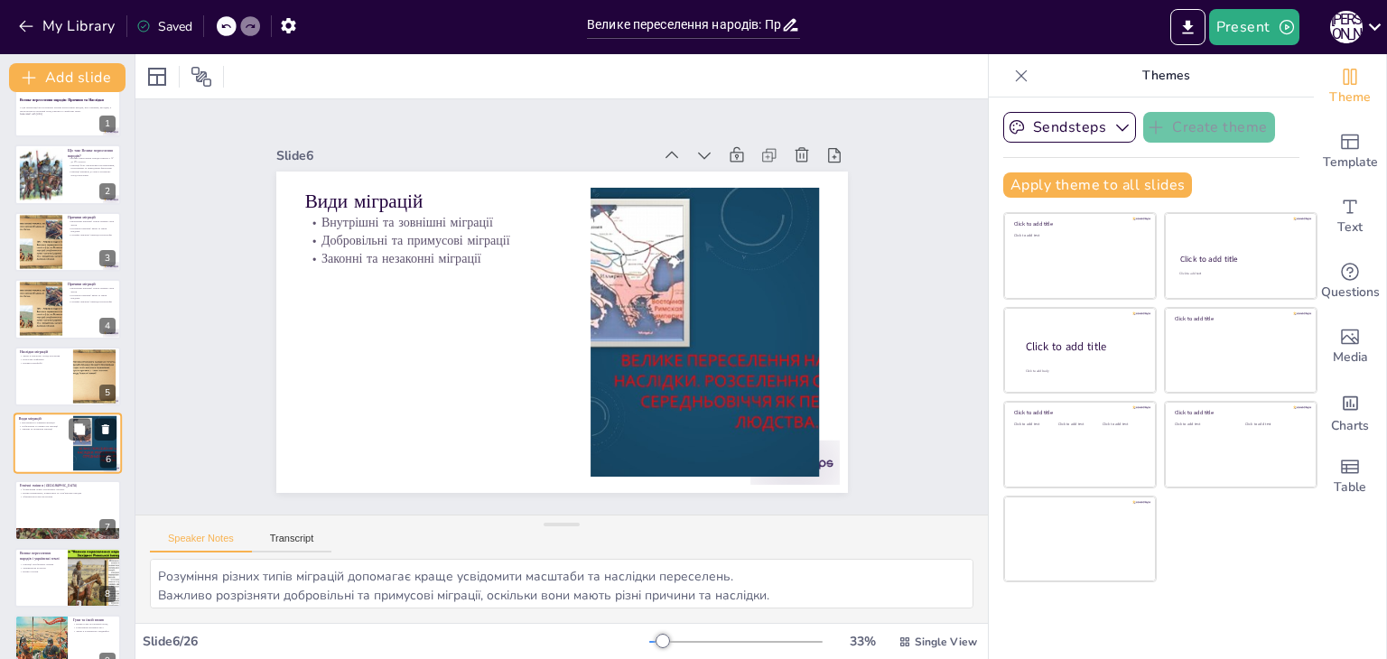
scroll to position [97, 0]
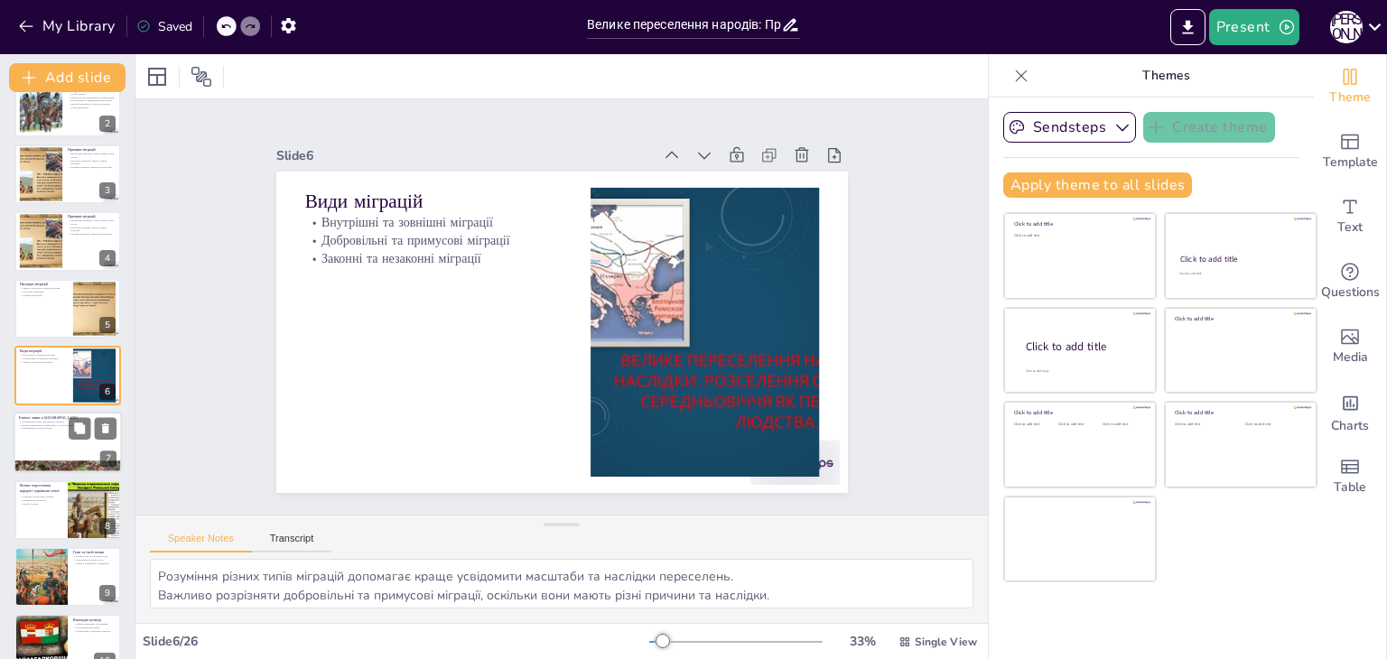
checkbox input "true"
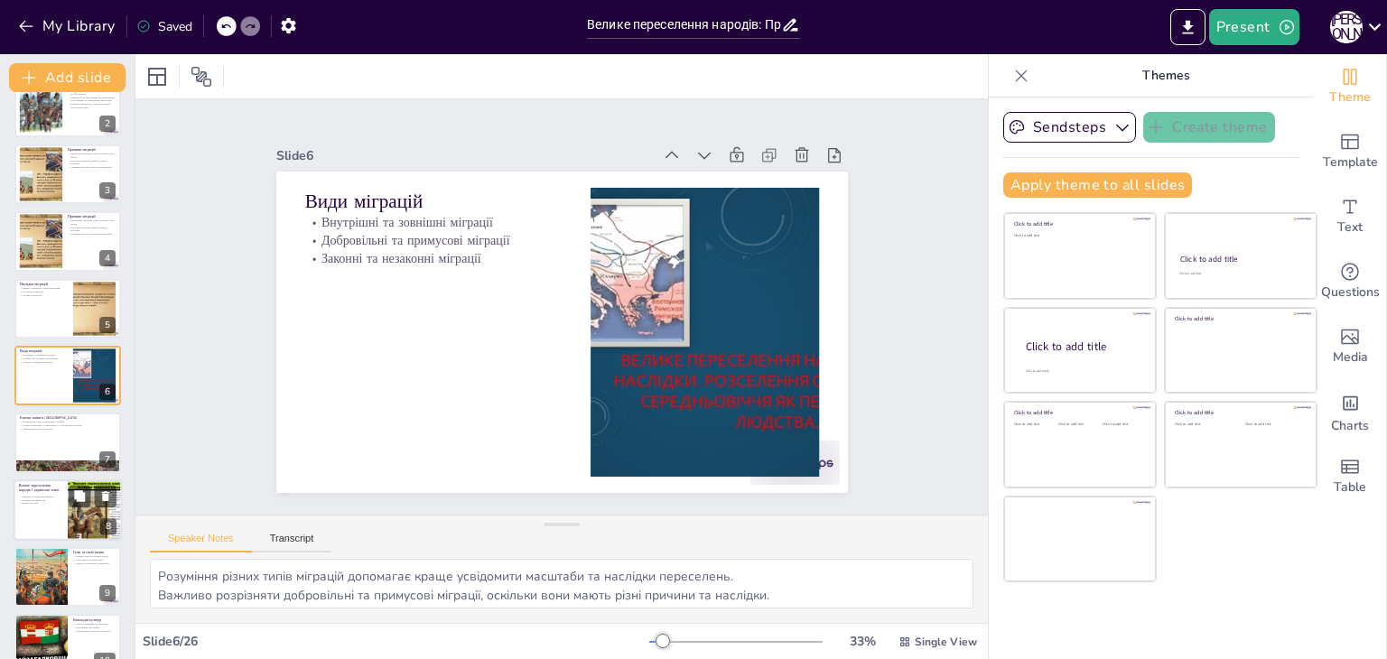
checkbox input "true"
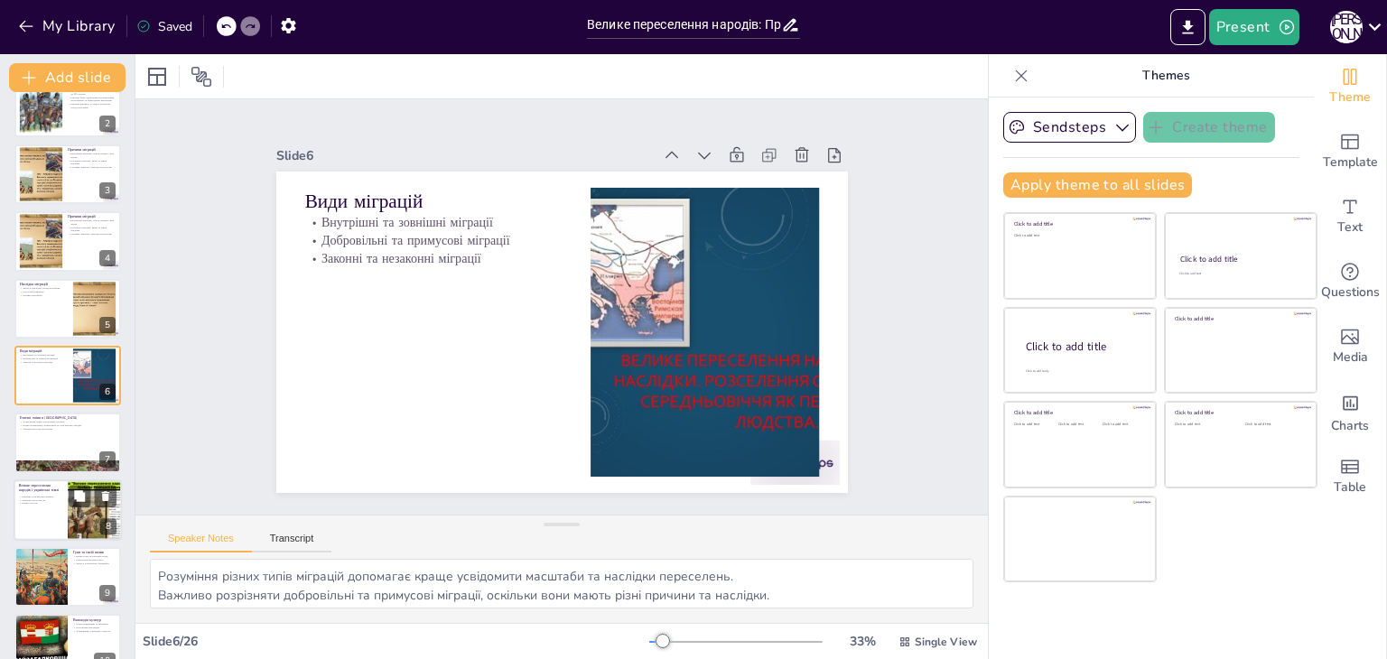
checkbox input "true"
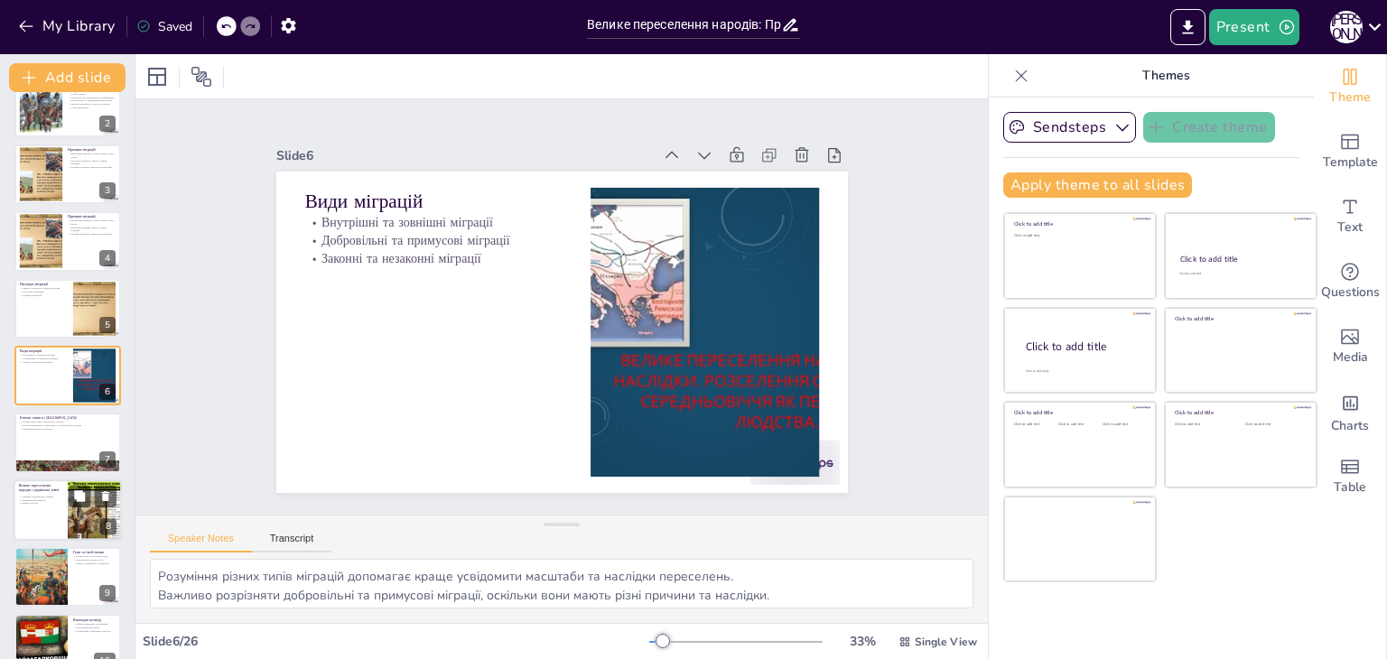
checkbox input "true"
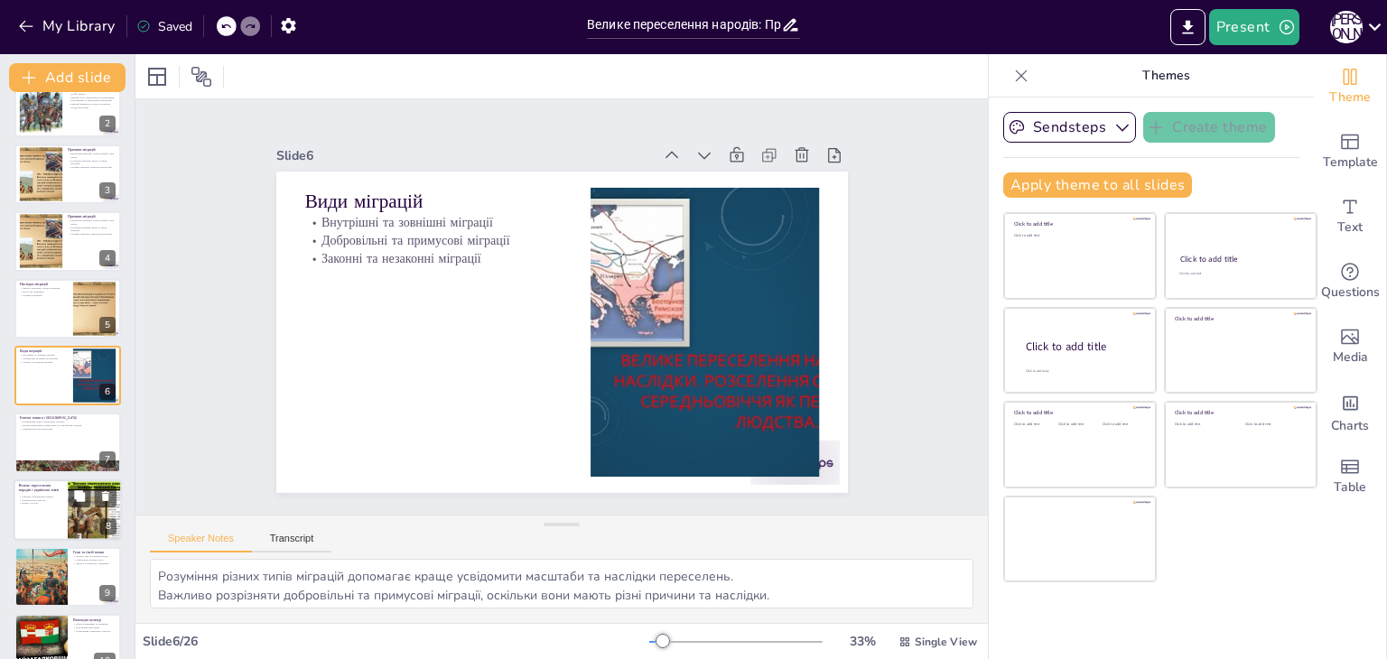
checkbox input "true"
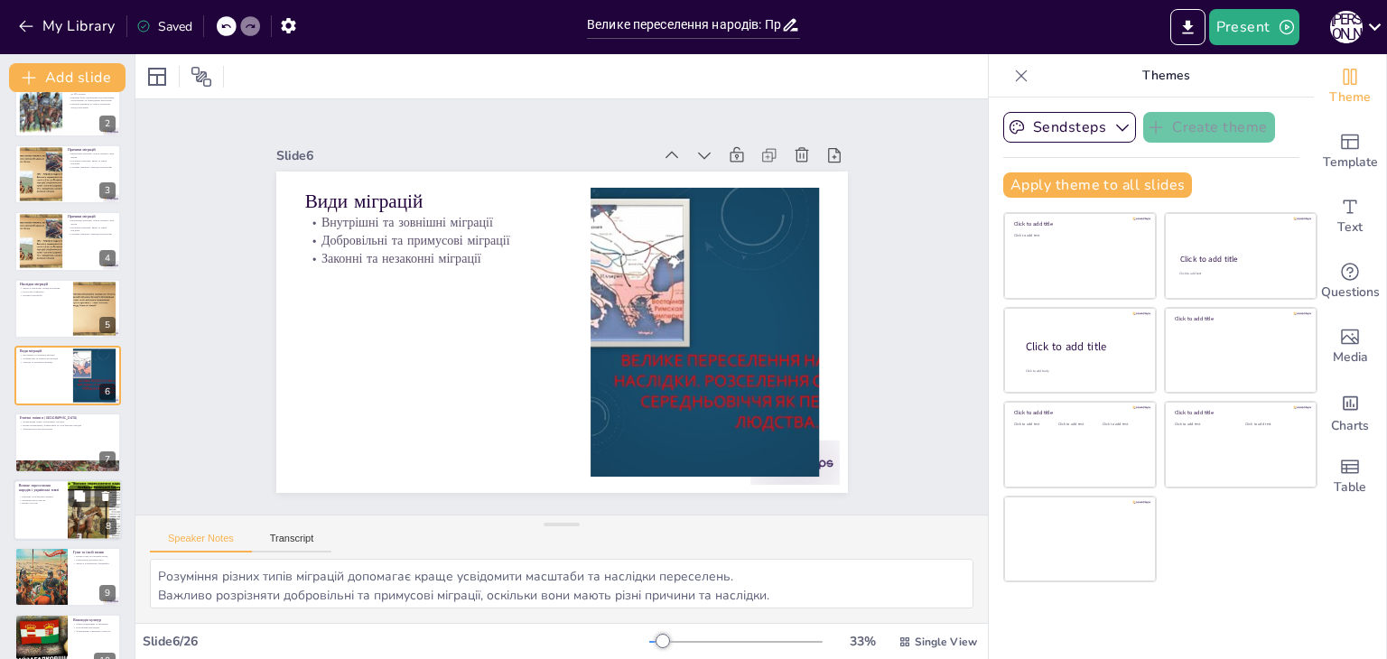
checkbox input "true"
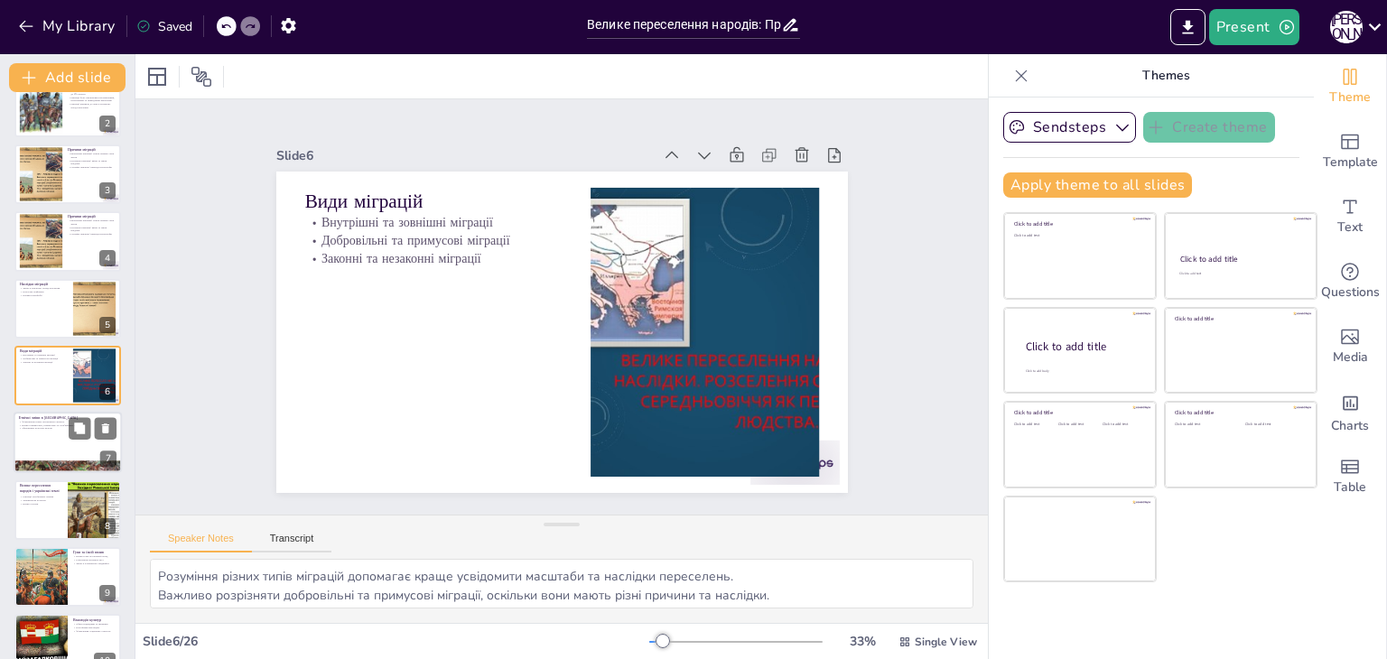
checkbox input "true"
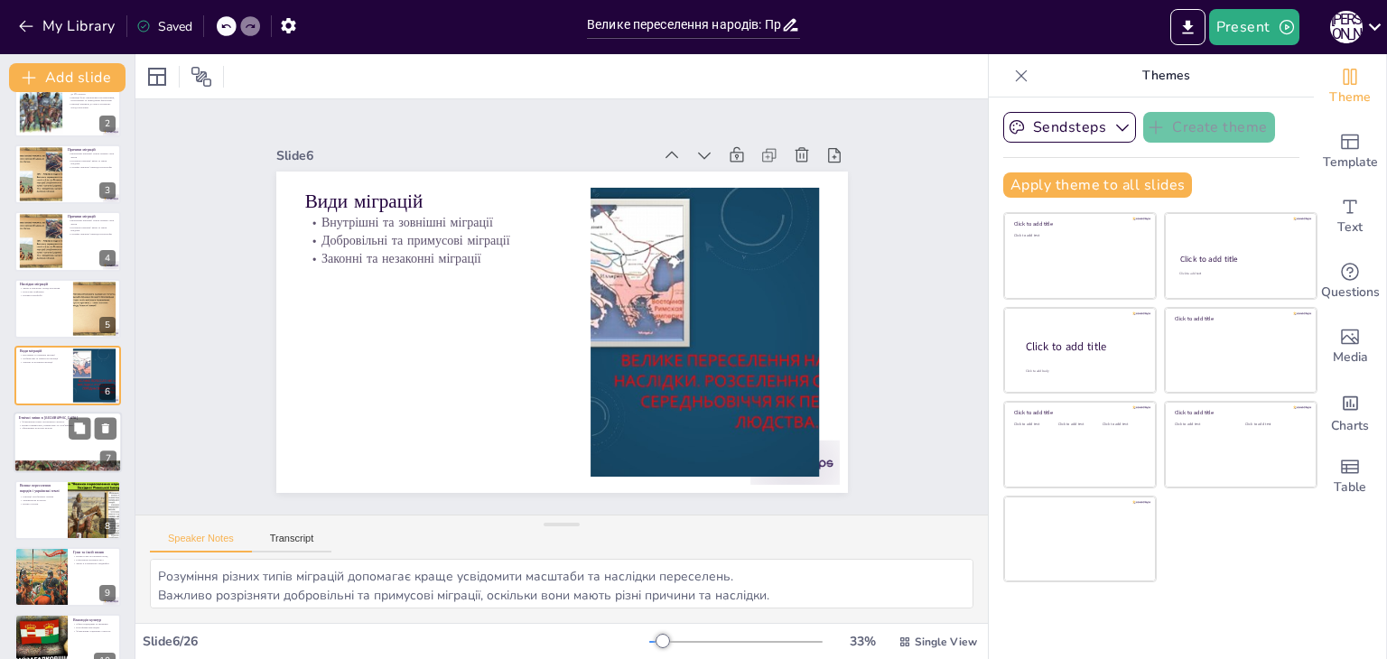
checkbox input "true"
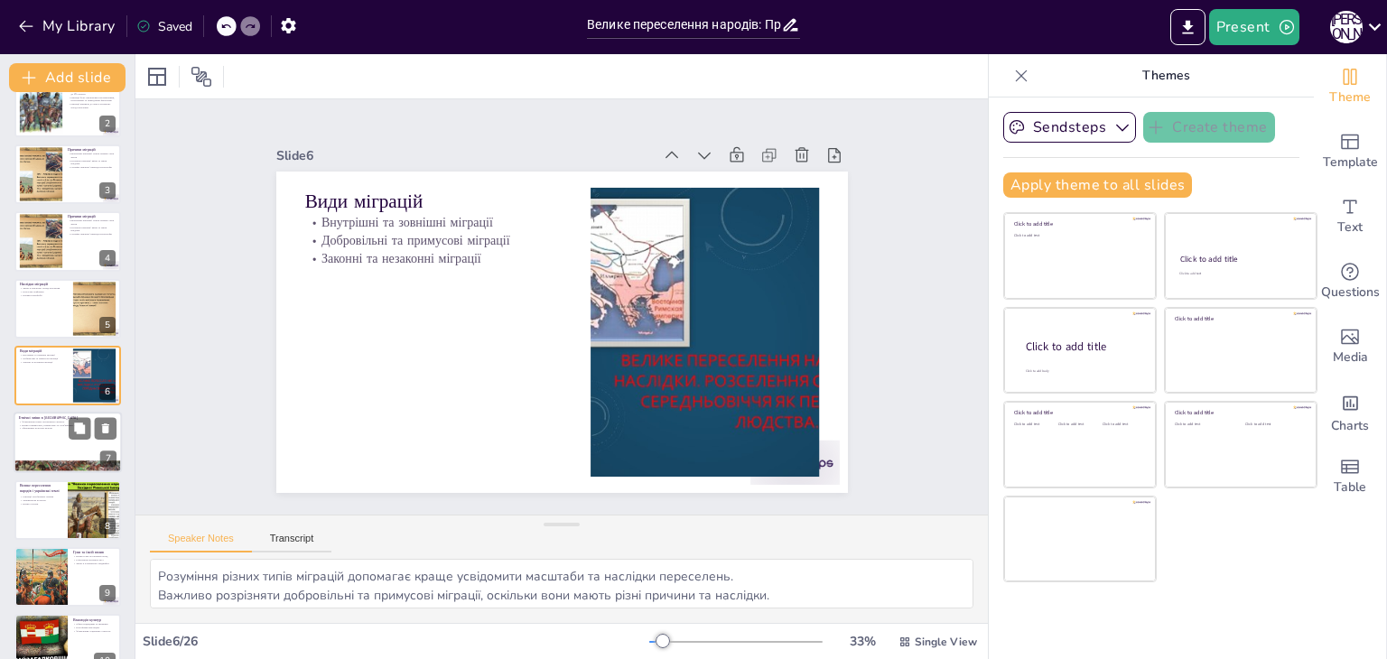
click at [40, 441] on div at bounding box center [68, 443] width 108 height 61
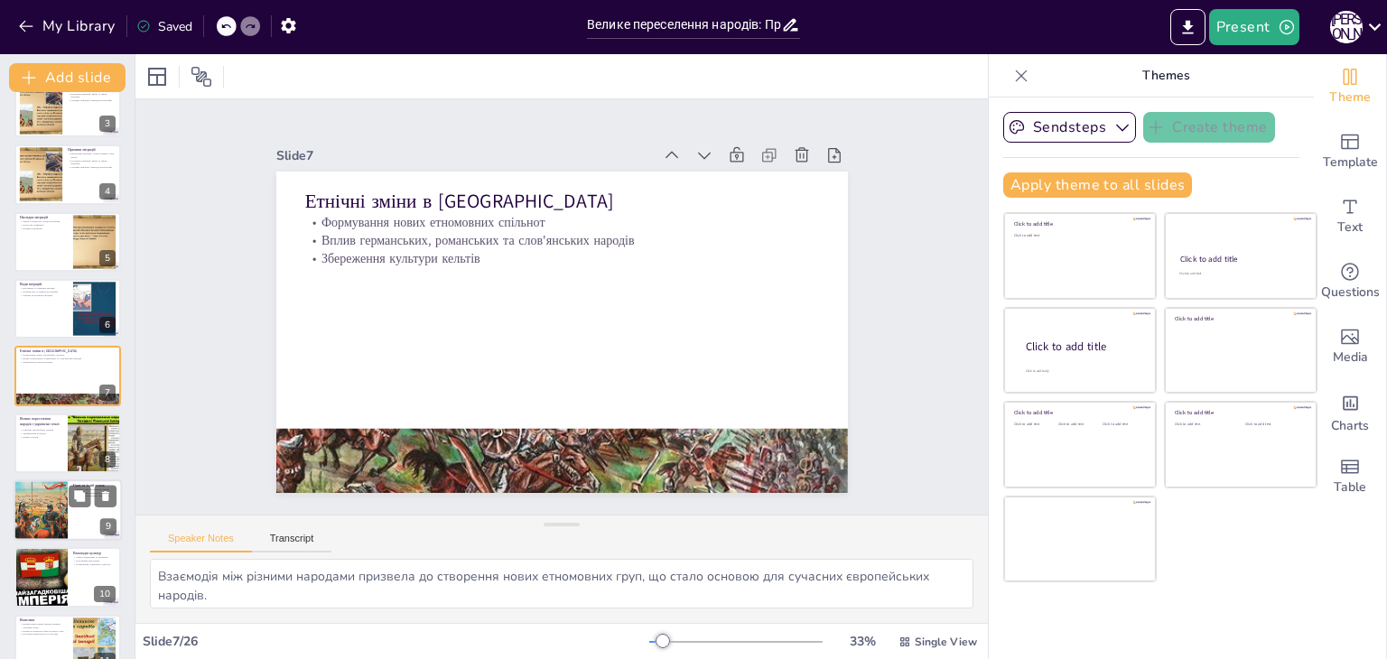
click at [43, 496] on div at bounding box center [41, 510] width 96 height 61
